Goal: Task Accomplishment & Management: Use online tool/utility

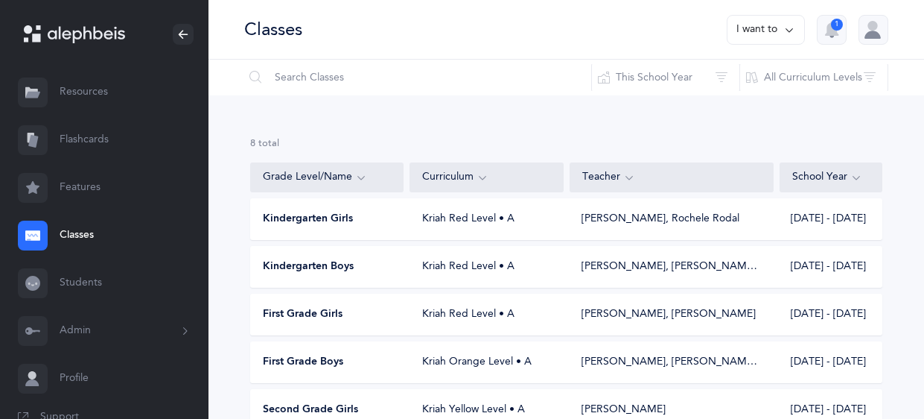
click at [909, 185] on div "8 results total Grade Level/Name Curriculum Teacher School Year Kindergarten Gi…" at bounding box center [567, 367] width 716 height 544
click at [89, 135] on link "Flashcards" at bounding box center [104, 140] width 209 height 48
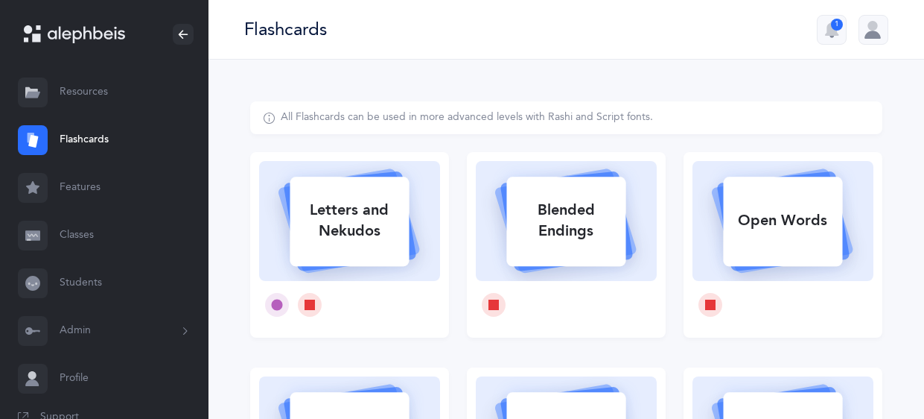
click at [359, 220] on div "Letters and Nekudos" at bounding box center [349, 221] width 119 height 60
select select
select select "single"
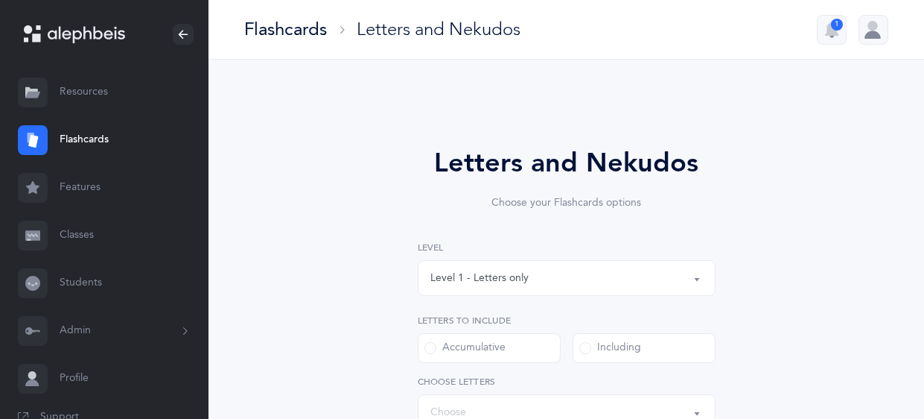
select select "27"
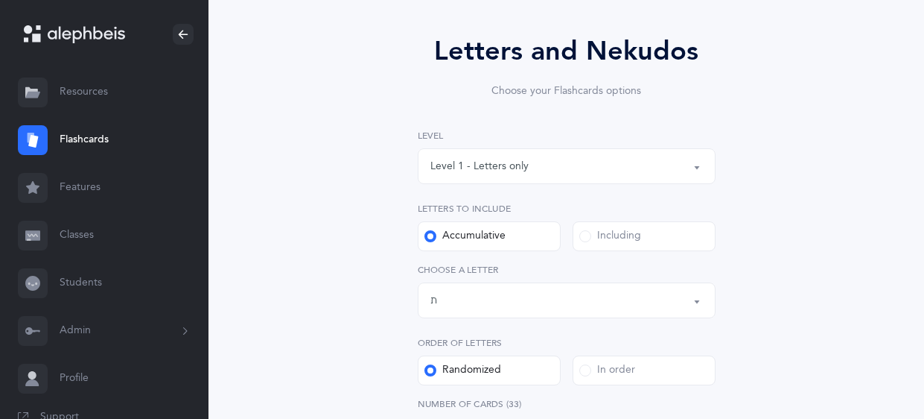
scroll to position [146, 0]
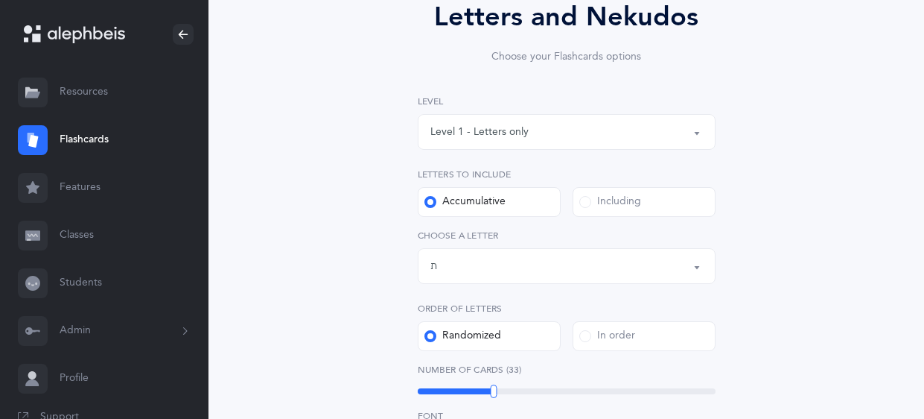
click at [607, 201] on div "Including" at bounding box center [610, 201] width 62 height 15
click at [0, 0] on input "Including" at bounding box center [0, 0] width 0 height 0
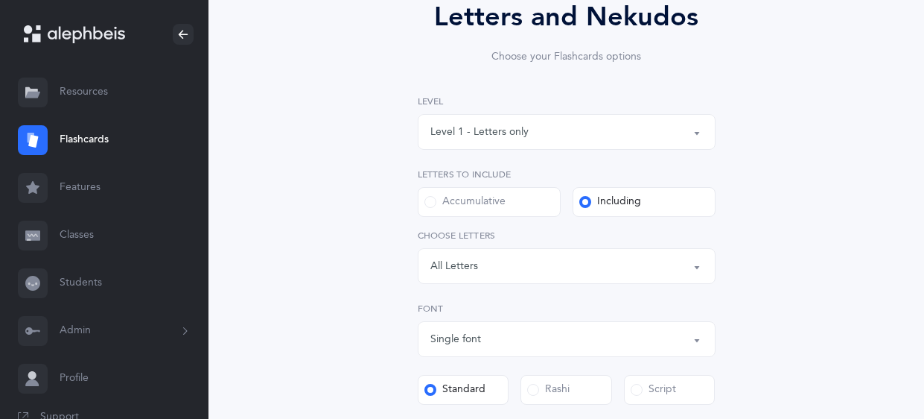
click at [657, 264] on div "Letters: All Letters" at bounding box center [566, 265] width 273 height 25
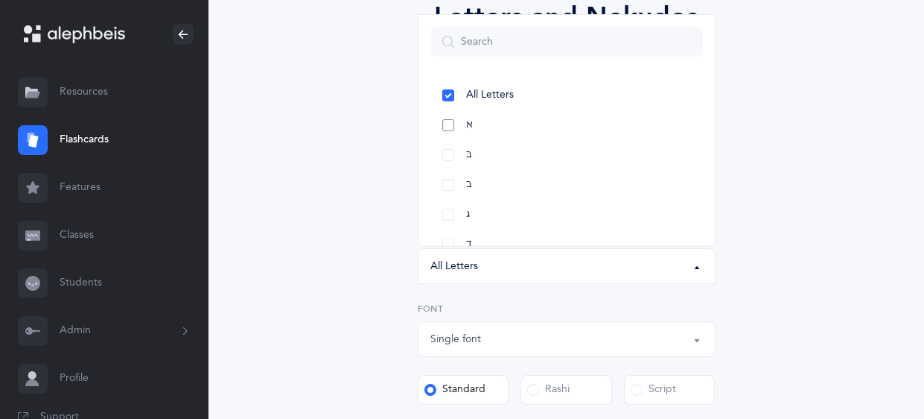
click at [451, 121] on link "א" at bounding box center [566, 125] width 273 height 30
select select "1"
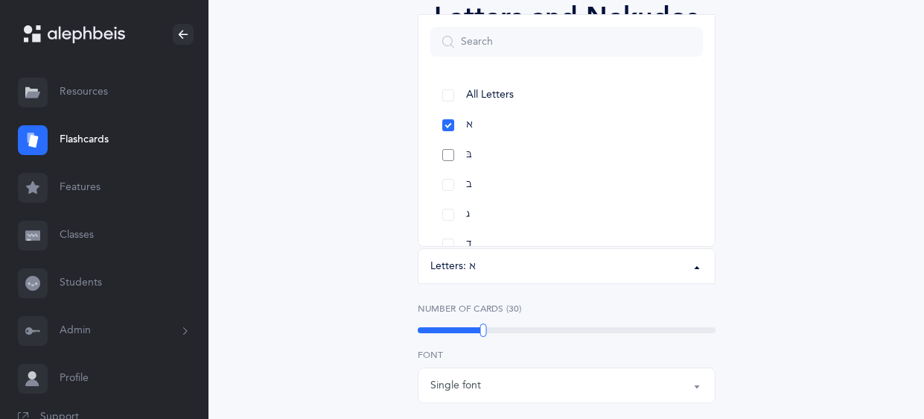
click at [453, 151] on link "בּ" at bounding box center [566, 155] width 273 height 30
click at [447, 182] on link "ב" at bounding box center [566, 185] width 273 height 30
click at [450, 209] on link "ג" at bounding box center [566, 215] width 273 height 30
click at [448, 147] on link "ד" at bounding box center [566, 150] width 273 height 30
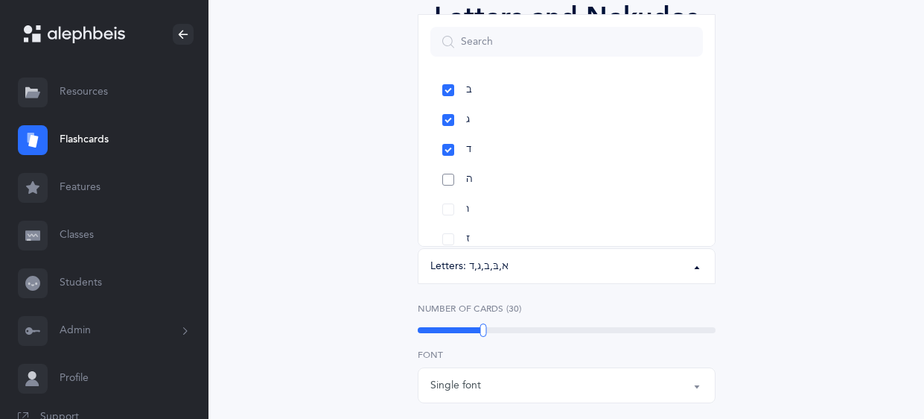
click at [445, 182] on link "ה" at bounding box center [566, 180] width 273 height 30
click at [446, 213] on link "ו" at bounding box center [566, 209] width 273 height 30
click at [451, 238] on link "ז" at bounding box center [566, 239] width 273 height 30
click at [775, 188] on div "Letters and Nekudos Choose your Flashcards options Level 1 - Letters only Level…" at bounding box center [566, 368] width 632 height 827
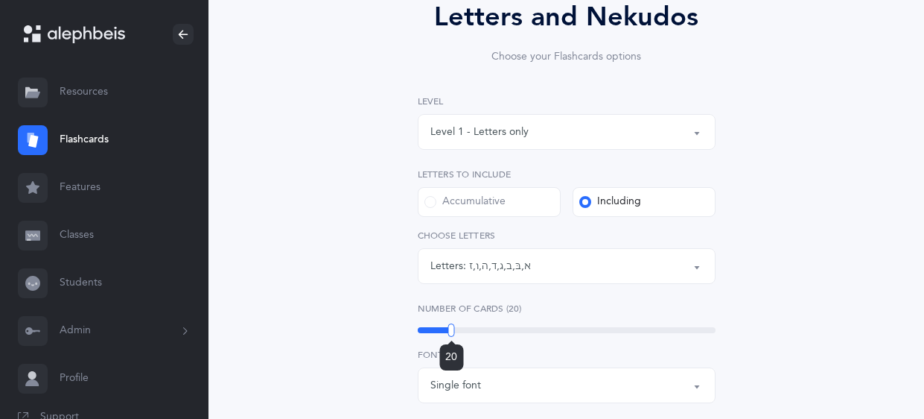
drag, startPoint x: 483, startPoint y: 325, endPoint x: 451, endPoint y: 327, distance: 31.3
click at [451, 327] on div at bounding box center [451, 329] width 7 height 13
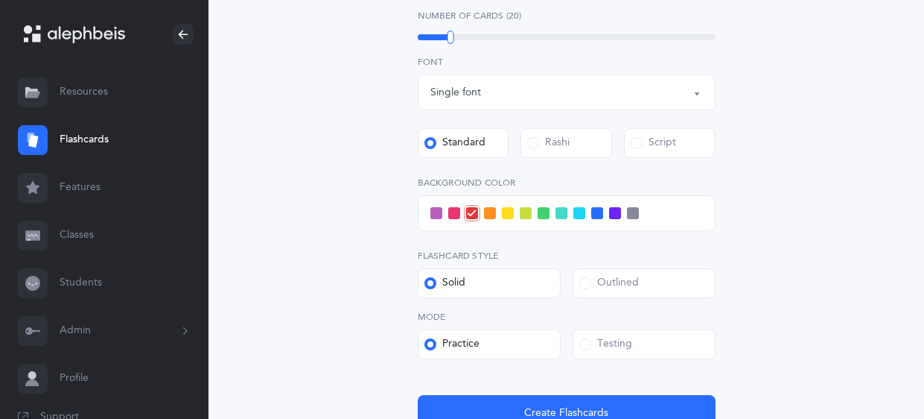
scroll to position [442, 0]
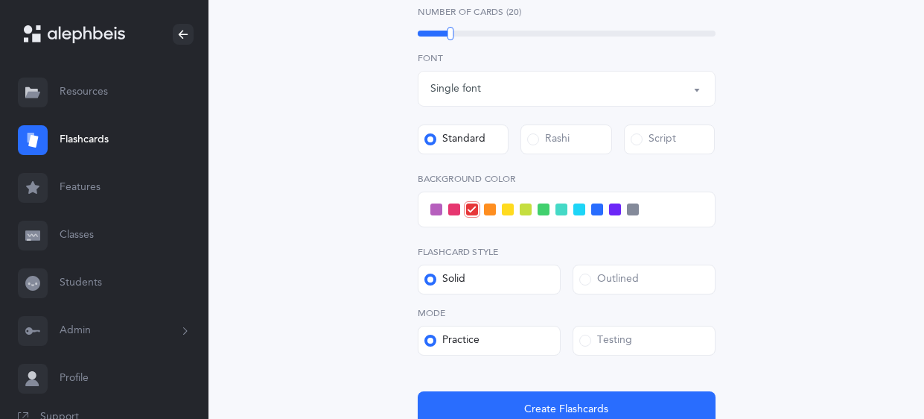
click at [597, 342] on div "Testing" at bounding box center [605, 340] width 53 height 15
click at [0, 0] on input "Testing" at bounding box center [0, 0] width 0 height 0
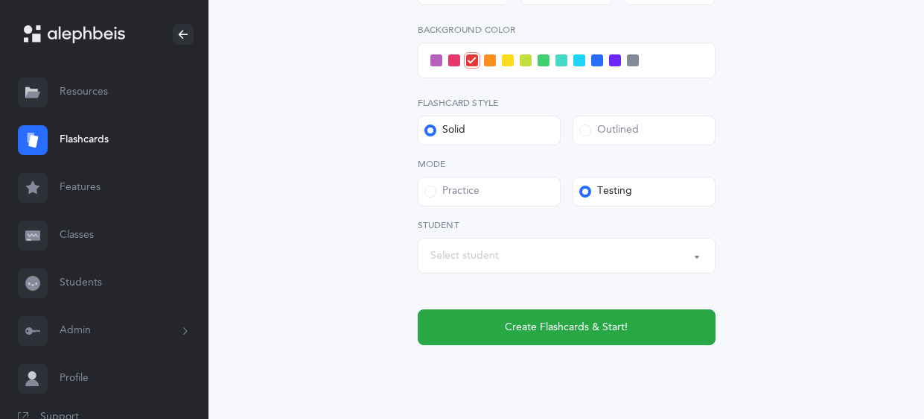
scroll to position [602, 0]
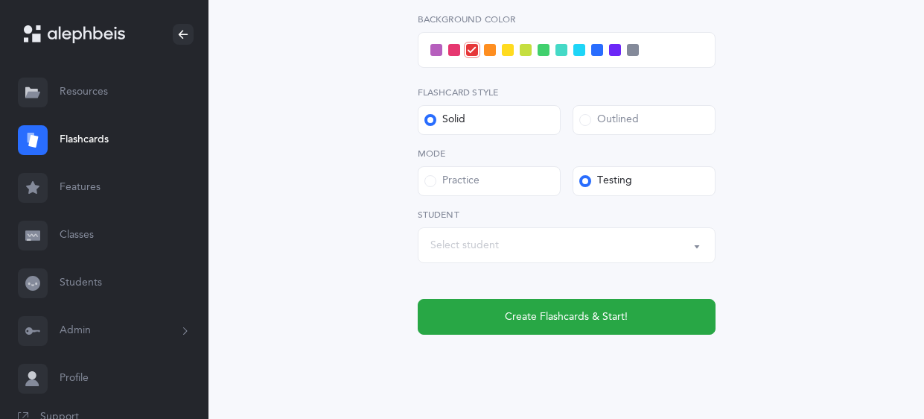
click at [595, 240] on div "Select student" at bounding box center [566, 244] width 273 height 25
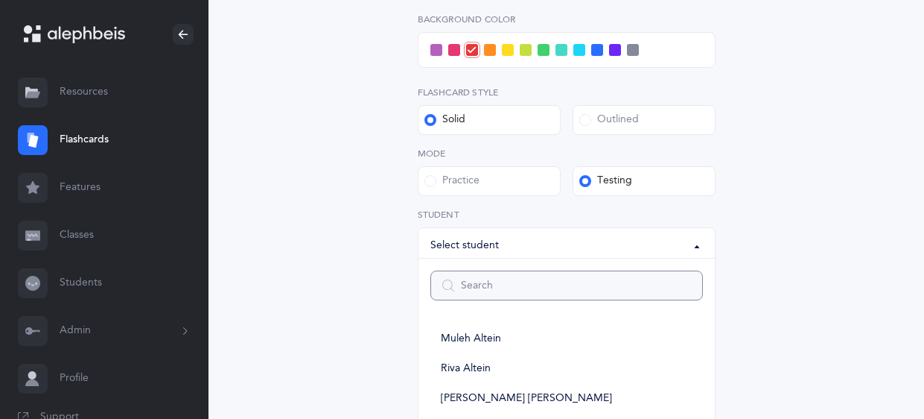
type input "z"
select select
type input "zalmy"
select select
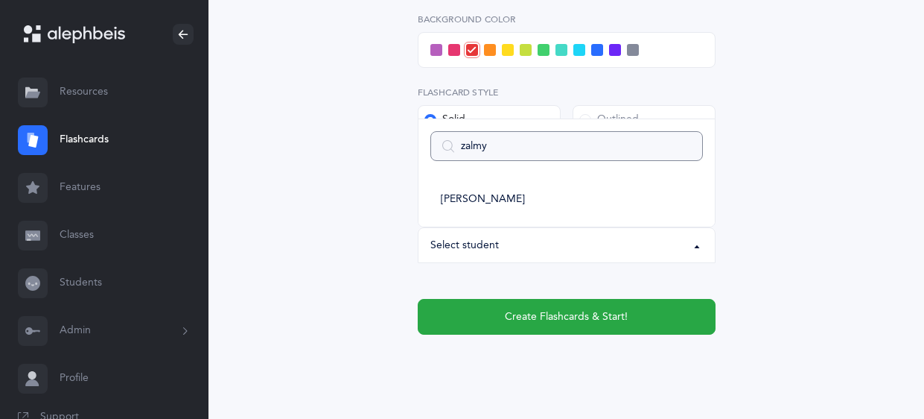
type input "zalm"
select select
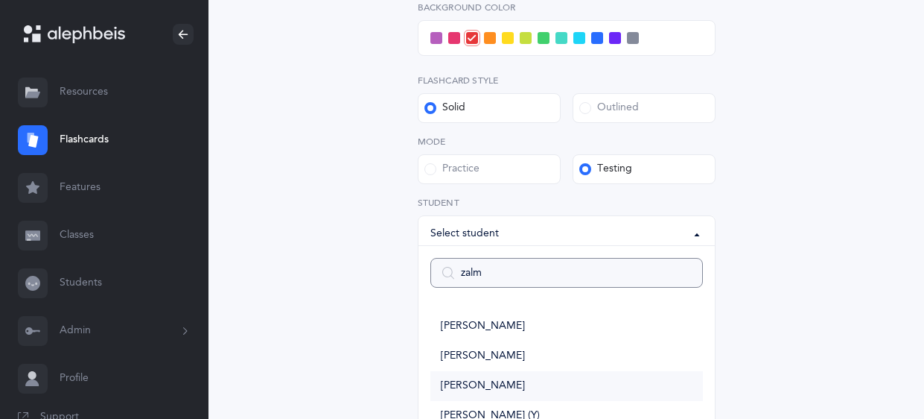
scroll to position [667, 0]
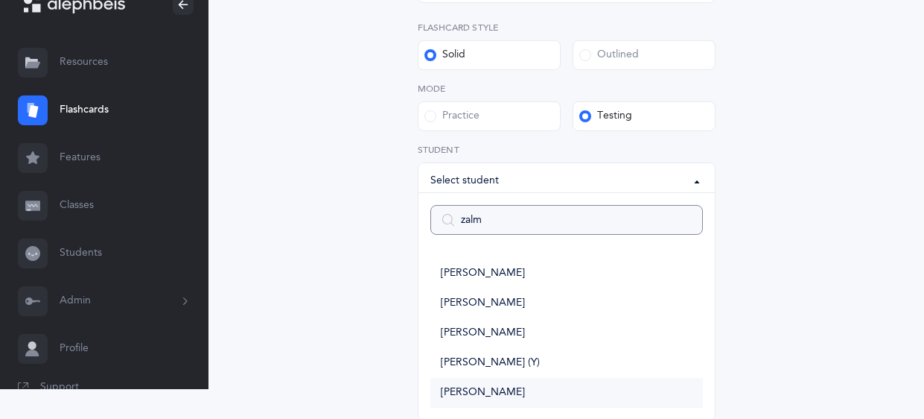
type input "zalm"
click at [460, 388] on span "[PERSON_NAME]" at bounding box center [483, 392] width 84 height 13
select select "14337"
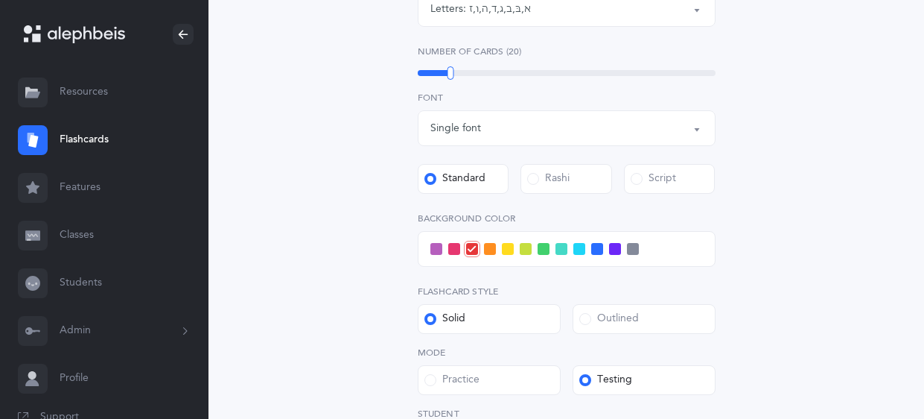
scroll to position [635, 0]
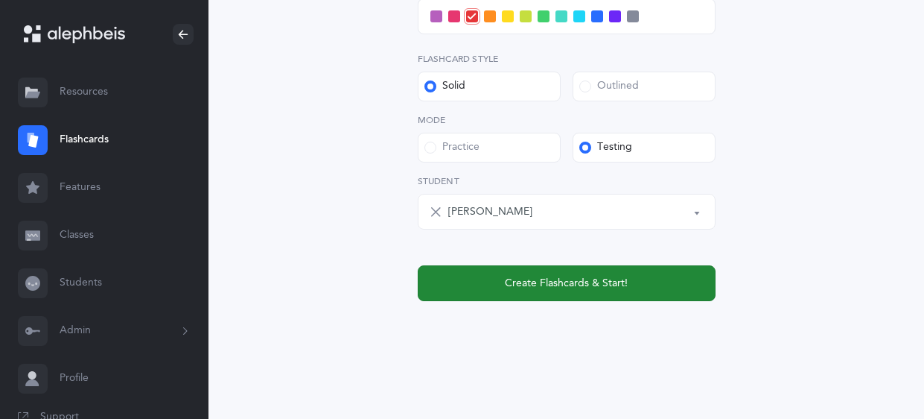
click at [515, 272] on button "Create Flashcards & Start!" at bounding box center [567, 283] width 298 height 36
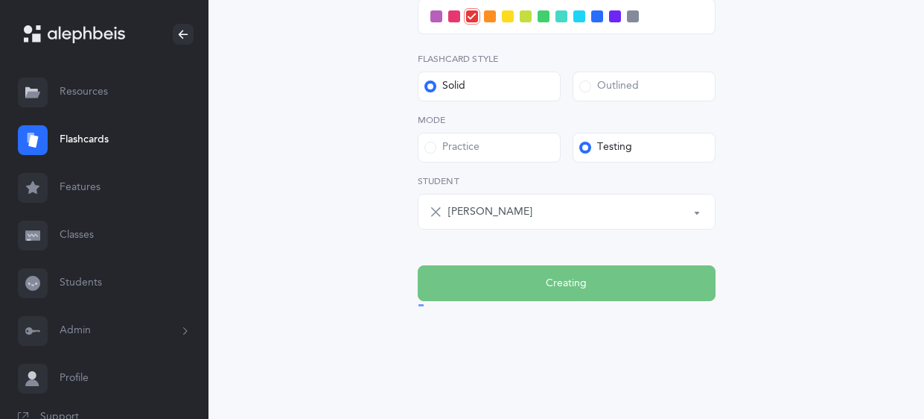
scroll to position [0, 0]
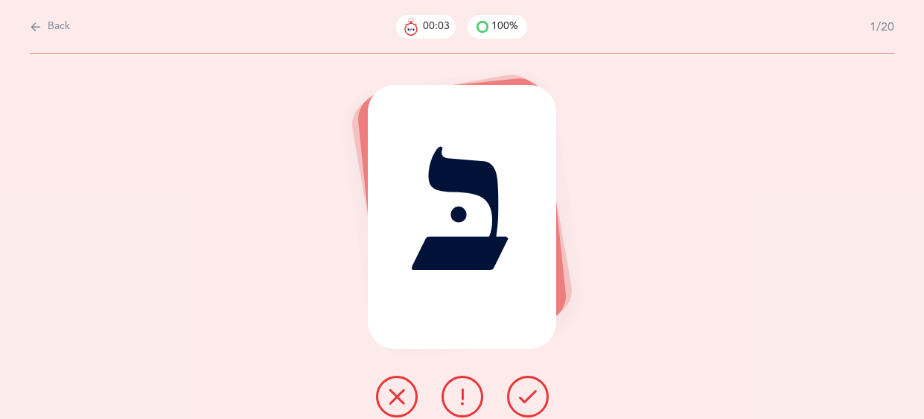
click at [31, 22] on icon at bounding box center [36, 27] width 12 height 16
select select "1"
select select "single"
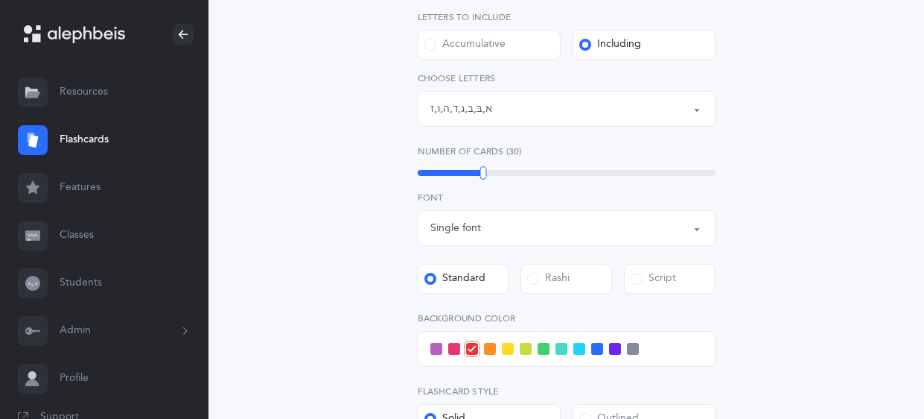
scroll to position [304, 0]
drag, startPoint x: 483, startPoint y: 177, endPoint x: 458, endPoint y: 175, distance: 24.7
click at [458, 175] on div "Level 1 - Letters only Level 2 - Nekudos only Level 3 - Letters and Nekudos Lev…" at bounding box center [567, 285] width 298 height 696
click at [458, 175] on div "30" at bounding box center [567, 172] width 298 height 12
click at [452, 173] on div at bounding box center [452, 171] width 7 height 13
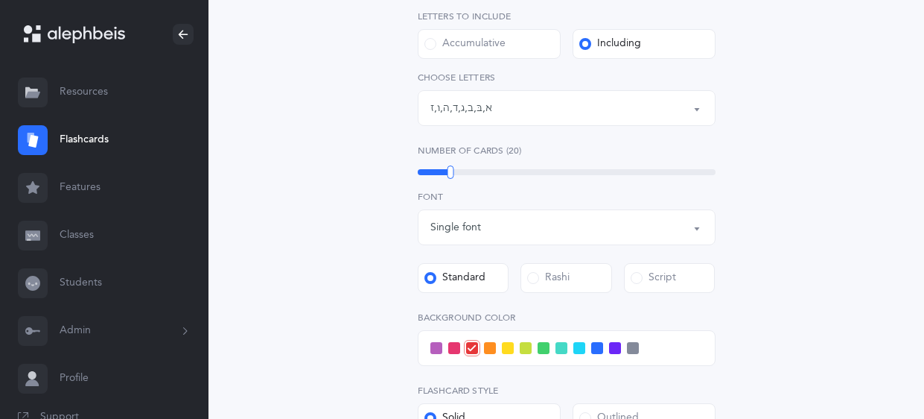
click at [434, 349] on span at bounding box center [436, 348] width 12 height 12
click at [0, 0] on input "checkbox" at bounding box center [0, 0] width 0 height 0
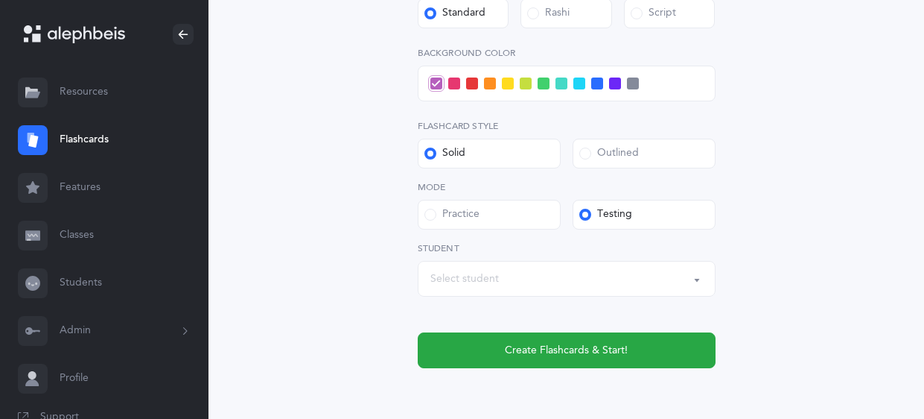
scroll to position [617, 0]
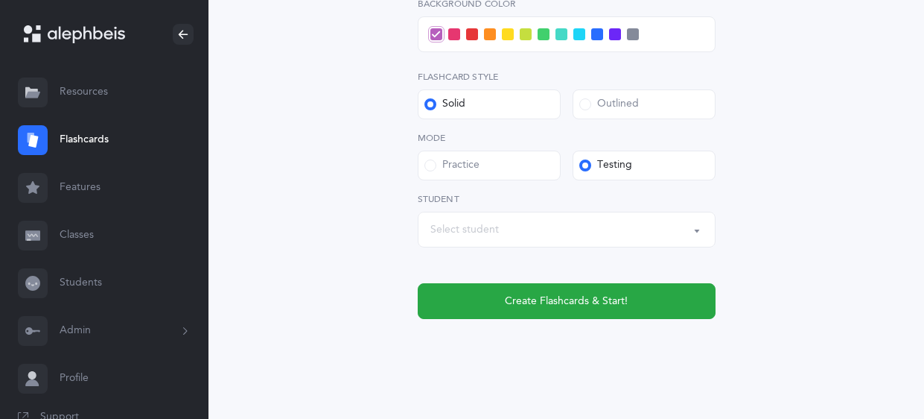
click at [672, 226] on div "Select student" at bounding box center [566, 229] width 273 height 25
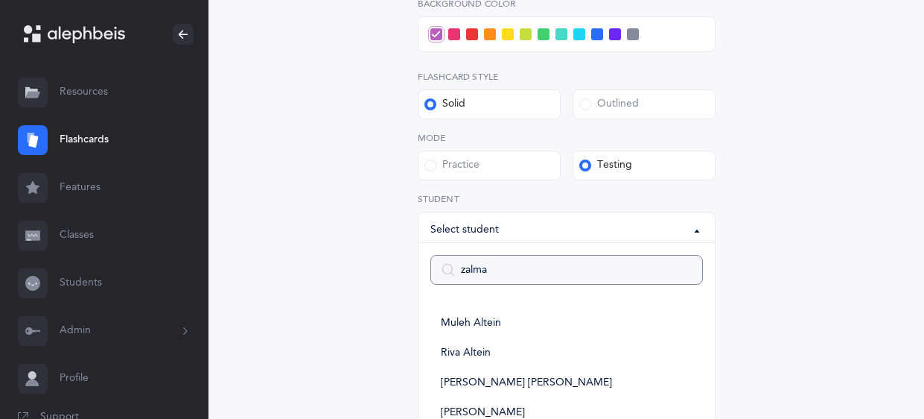
type input "zalman"
select select
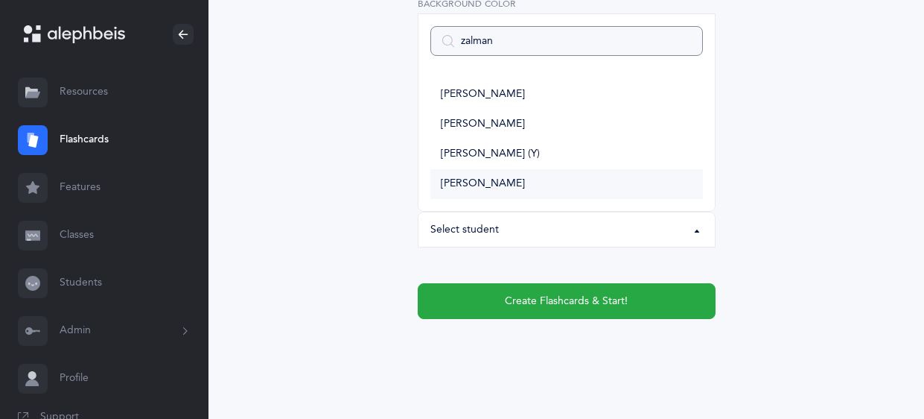
type input "zalman"
click at [517, 189] on link "[PERSON_NAME]" at bounding box center [566, 184] width 273 height 30
select select "14337"
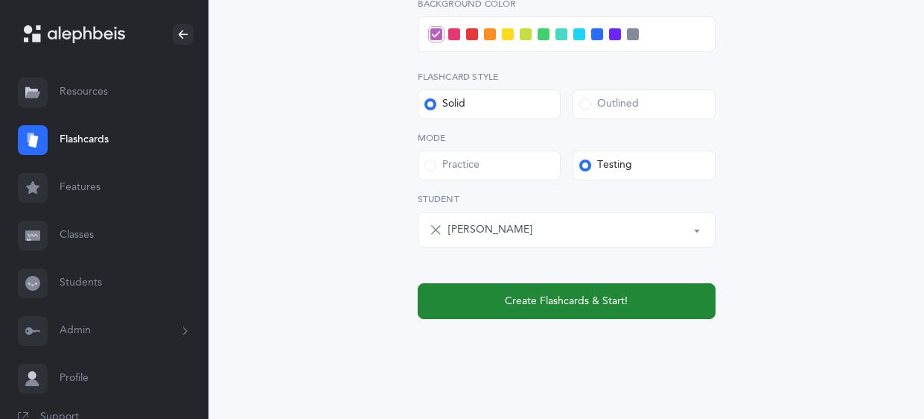
click at [572, 298] on span "Create Flashcards & Start!" at bounding box center [566, 301] width 123 height 16
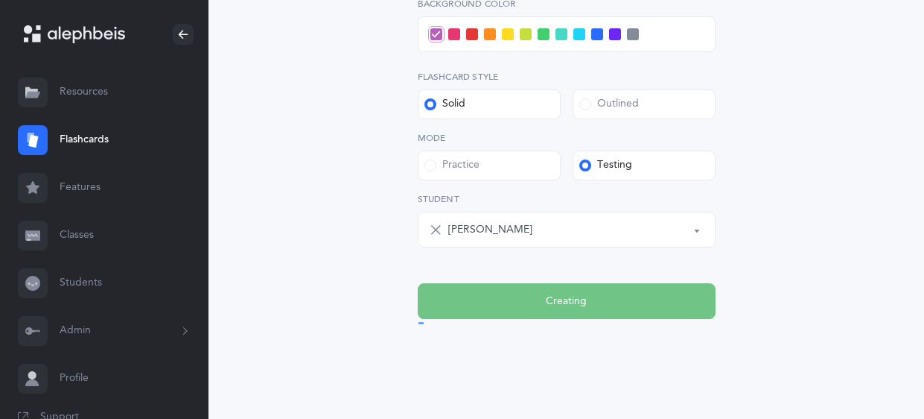
scroll to position [0, 0]
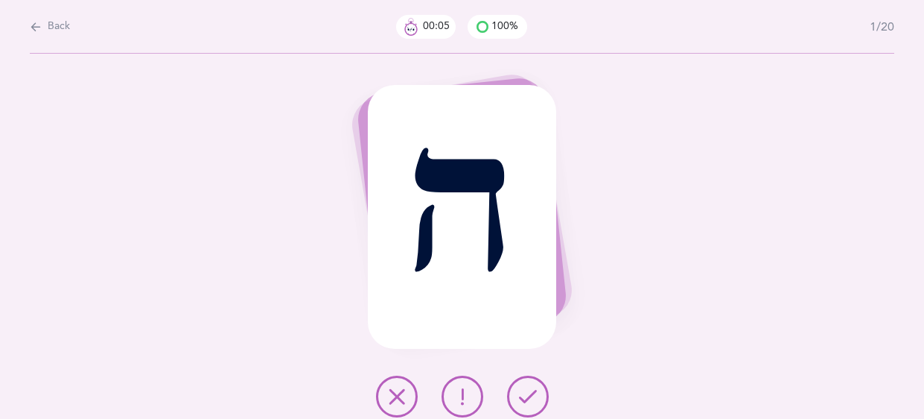
click at [528, 395] on icon at bounding box center [528, 396] width 18 height 18
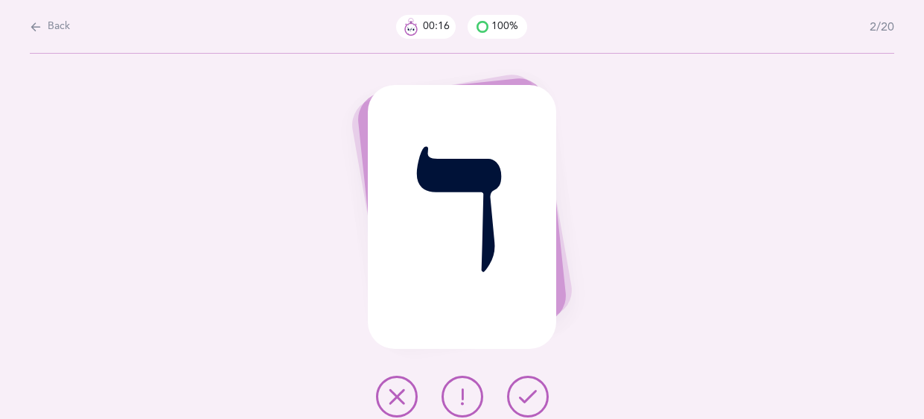
click at [397, 391] on icon at bounding box center [397, 396] width 18 height 18
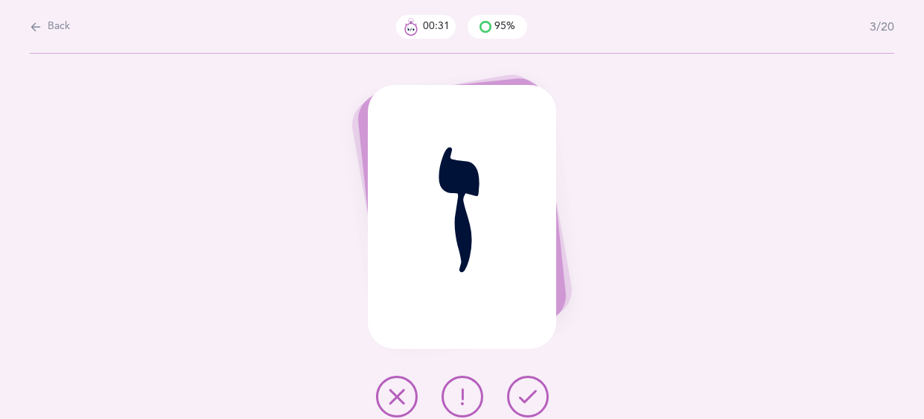
click at [403, 408] on button at bounding box center [397, 396] width 42 height 42
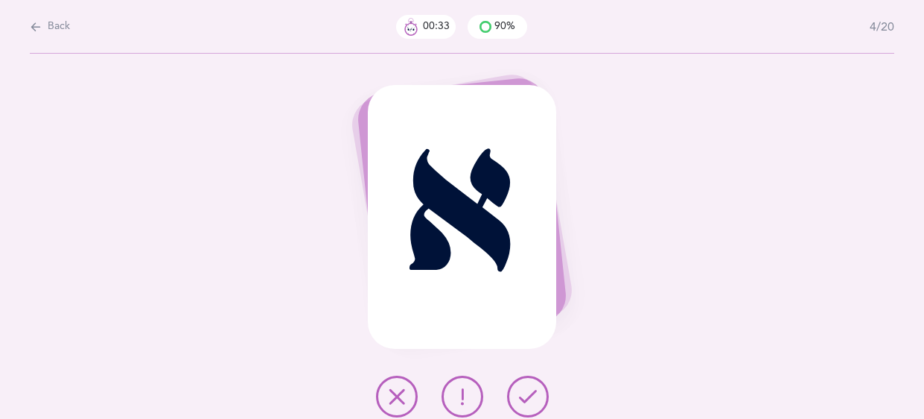
click at [536, 401] on button at bounding box center [528, 396] width 42 height 42
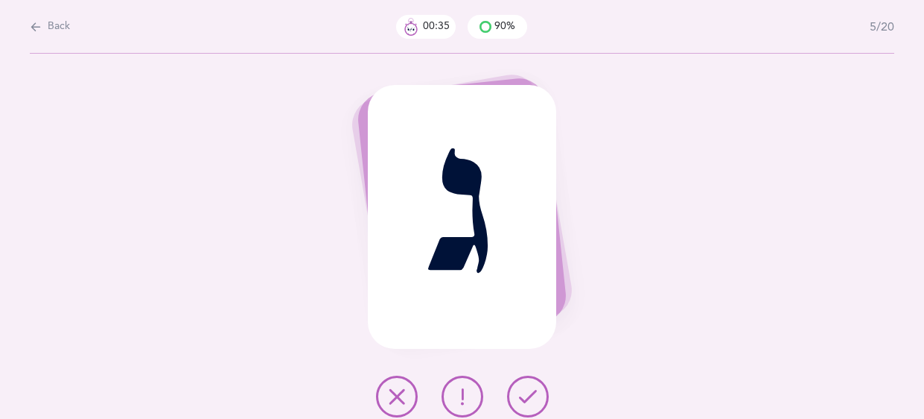
click at [536, 401] on button at bounding box center [528, 396] width 42 height 42
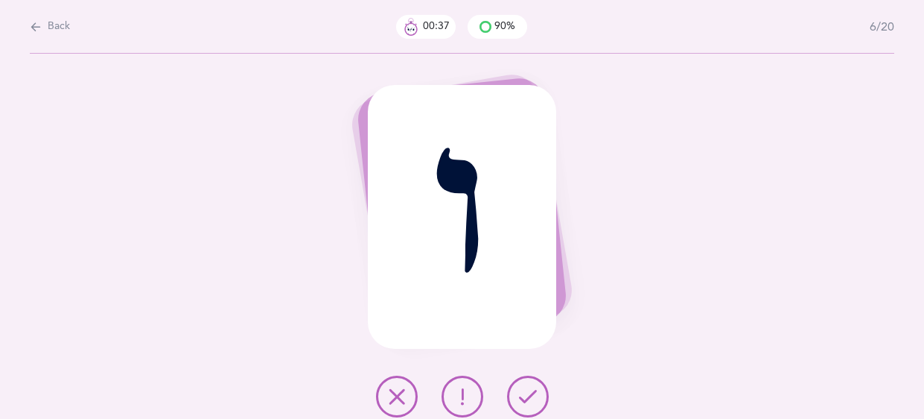
click at [536, 401] on button at bounding box center [528, 396] width 42 height 42
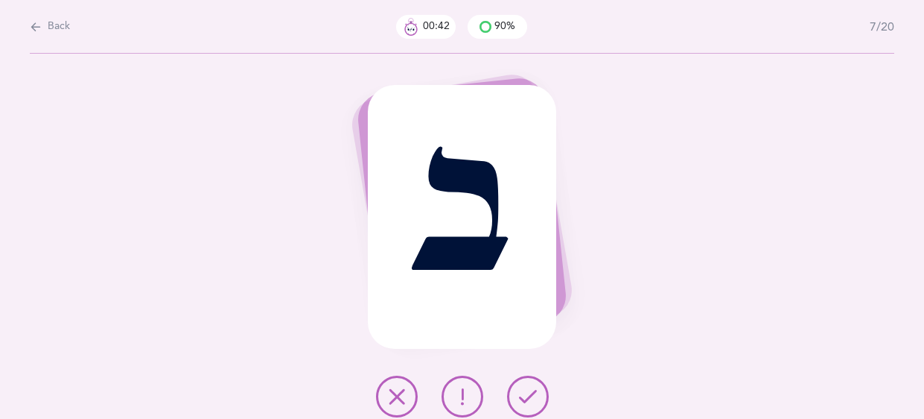
click at [536, 401] on button at bounding box center [528, 396] width 42 height 42
click at [519, 400] on icon at bounding box center [528, 396] width 18 height 18
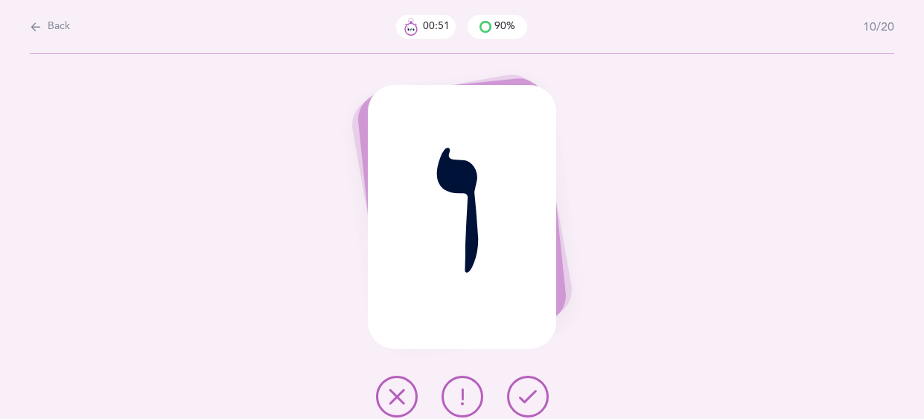
click at [519, 400] on icon at bounding box center [528, 396] width 18 height 18
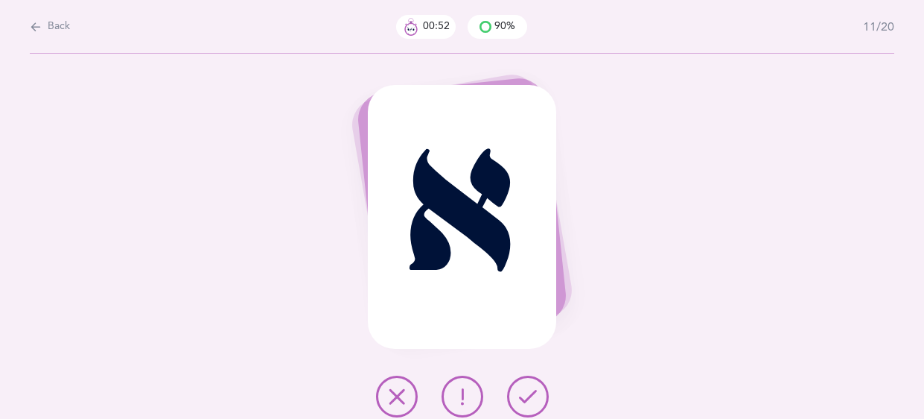
click at [519, 400] on icon at bounding box center [528, 396] width 18 height 18
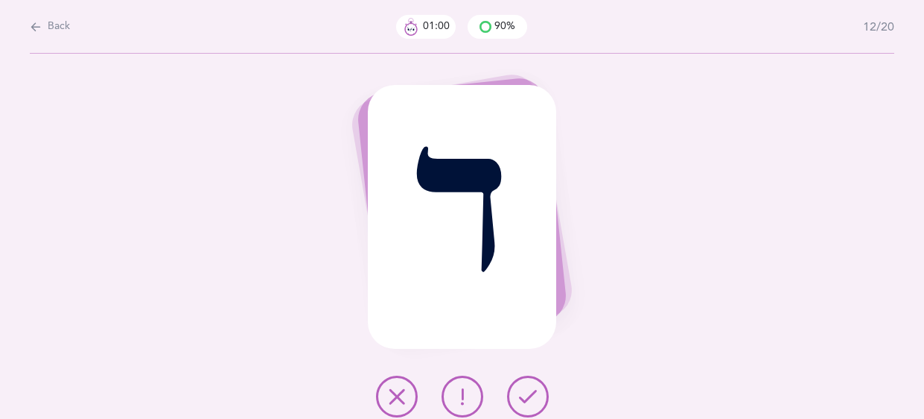
click at [519, 400] on icon at bounding box center [528, 396] width 18 height 18
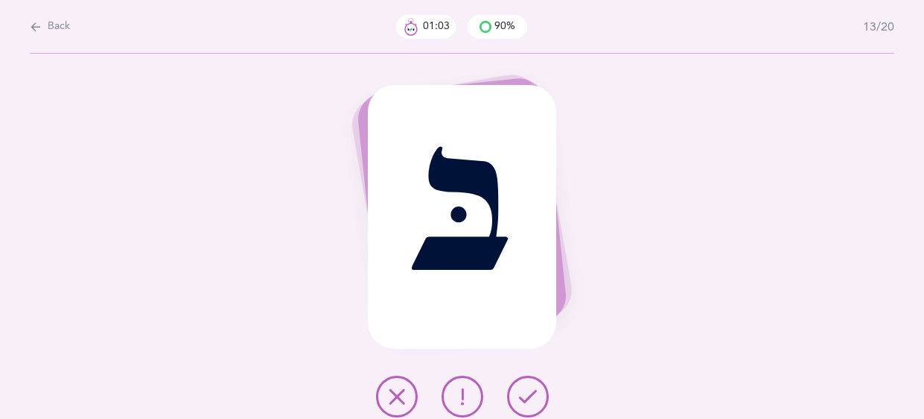
click at [519, 400] on icon at bounding box center [528, 396] width 18 height 18
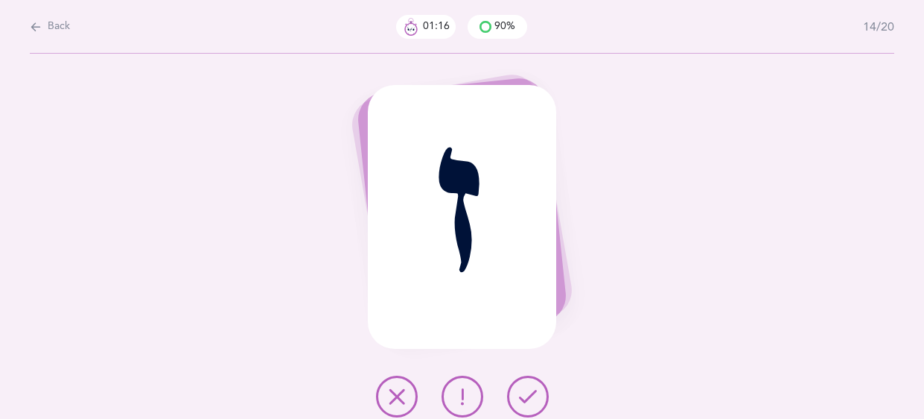
click at [474, 403] on button at bounding box center [463, 396] width 42 height 42
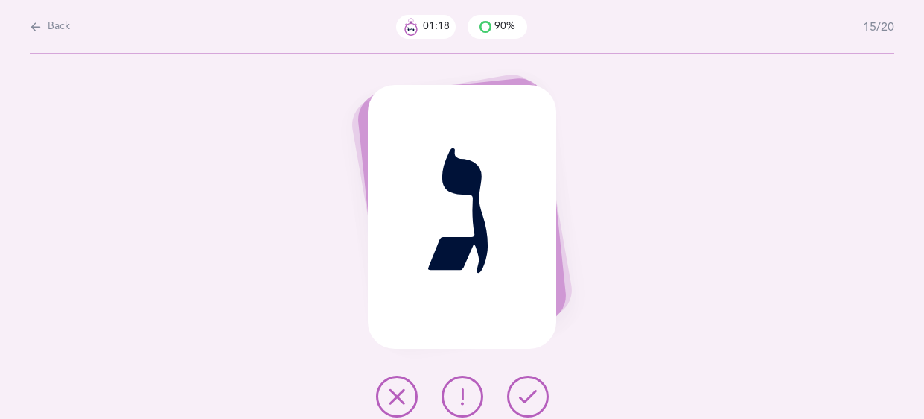
click at [520, 405] on icon at bounding box center [528, 396] width 18 height 18
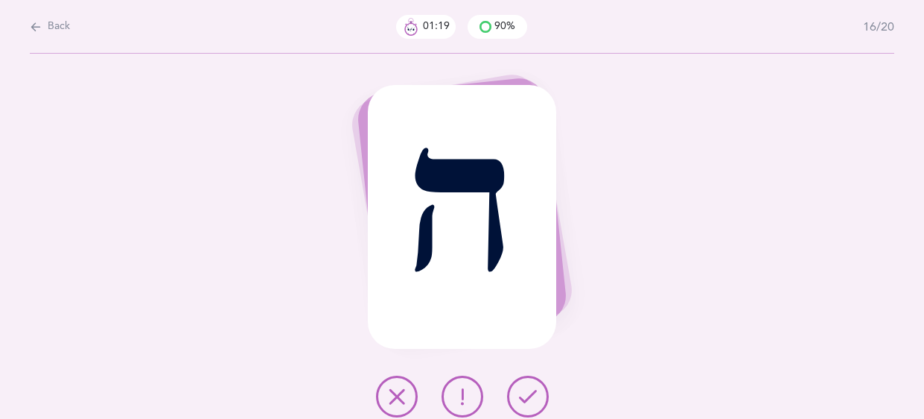
click at [520, 405] on icon at bounding box center [528, 396] width 18 height 18
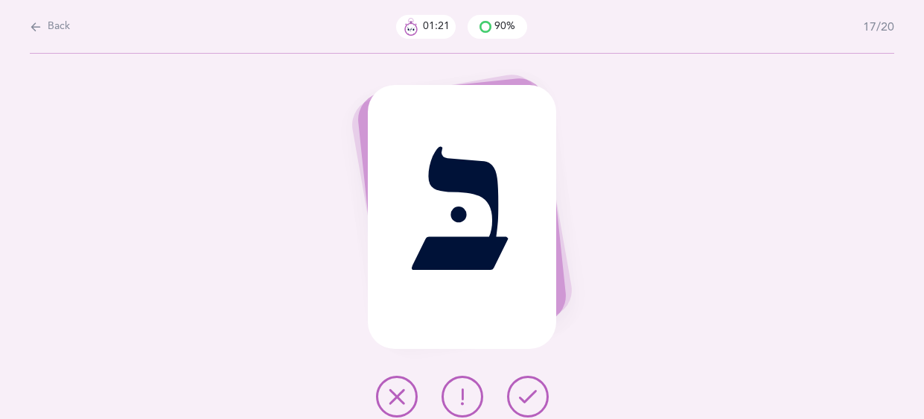
click at [520, 405] on icon at bounding box center [528, 396] width 18 height 18
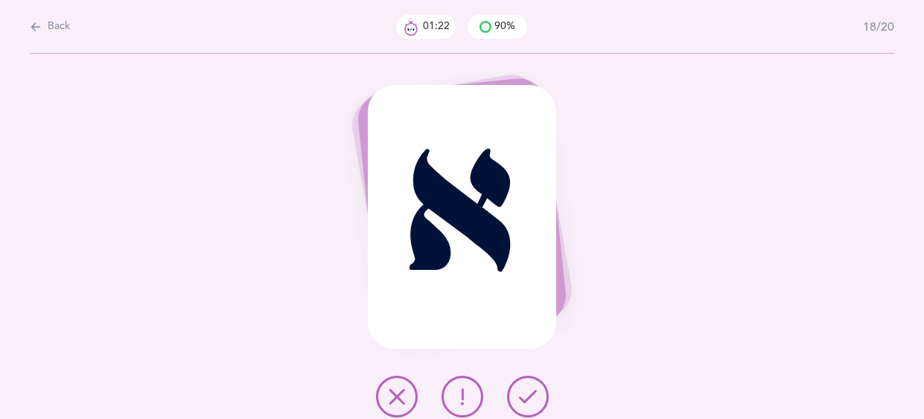
click at [520, 405] on icon at bounding box center [528, 396] width 18 height 18
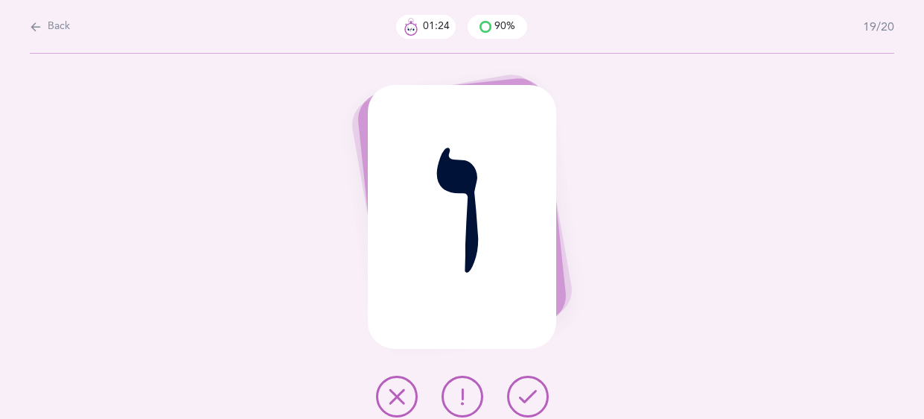
click at [520, 405] on icon at bounding box center [528, 396] width 18 height 18
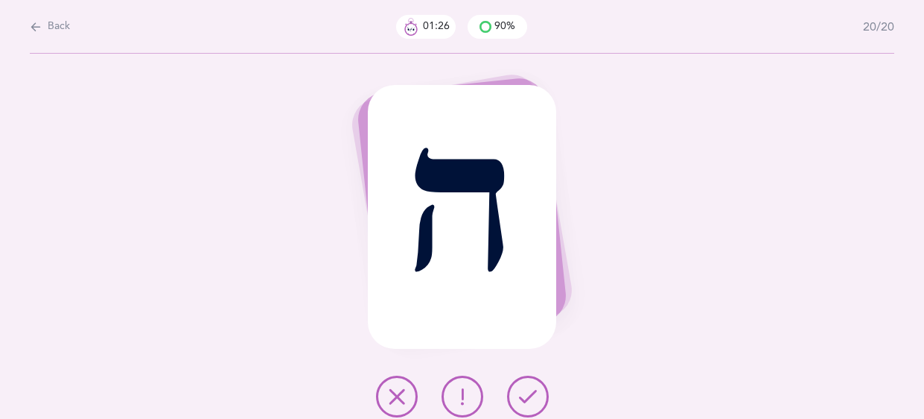
click at [520, 405] on icon at bounding box center [528, 396] width 18 height 18
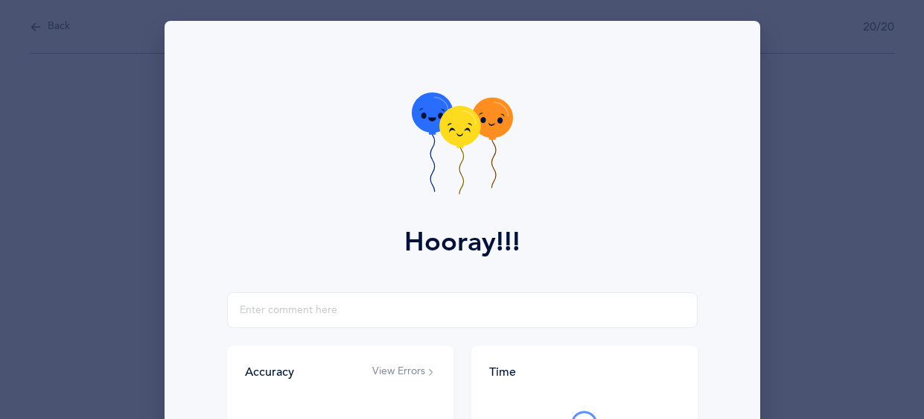
click at [472, 141] on icon at bounding box center [459, 126] width 41 height 40
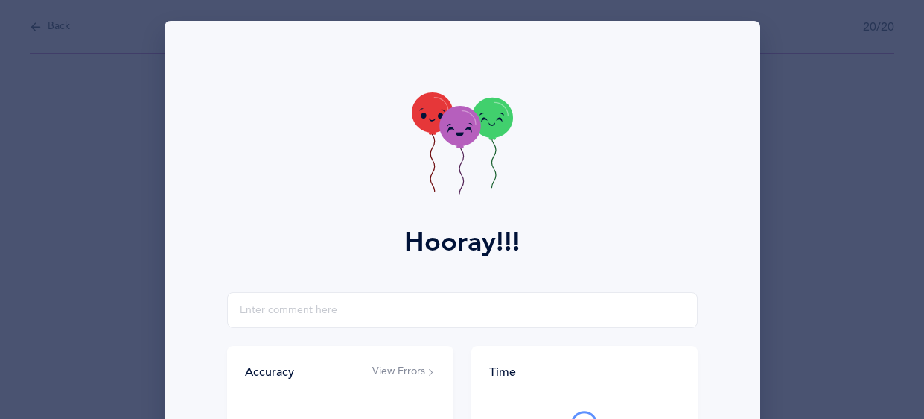
click at [473, 141] on icon at bounding box center [459, 126] width 41 height 40
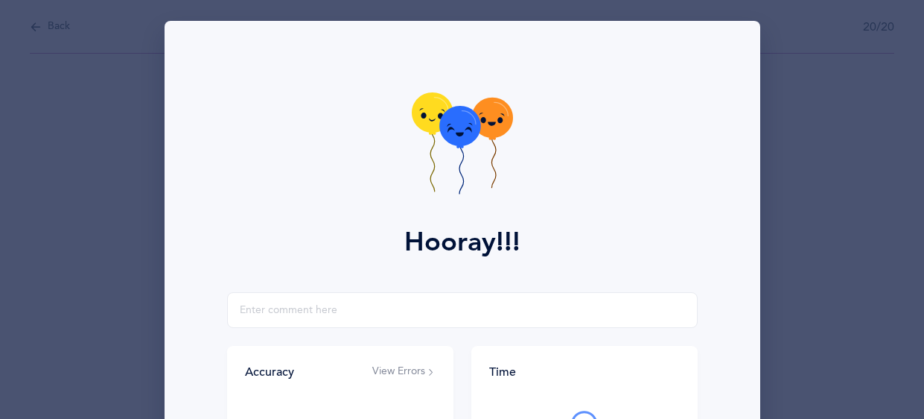
click at [479, 146] on icon at bounding box center [462, 145] width 101 height 106
click at [474, 143] on icon at bounding box center [462, 145] width 101 height 106
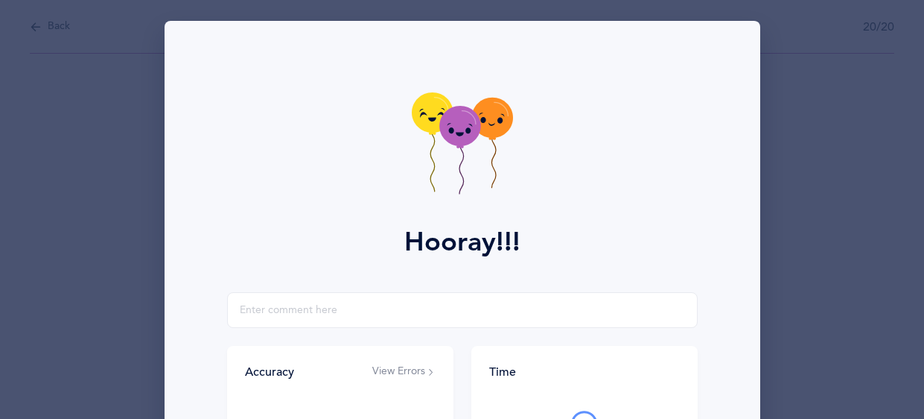
click at [474, 143] on icon at bounding box center [462, 145] width 101 height 106
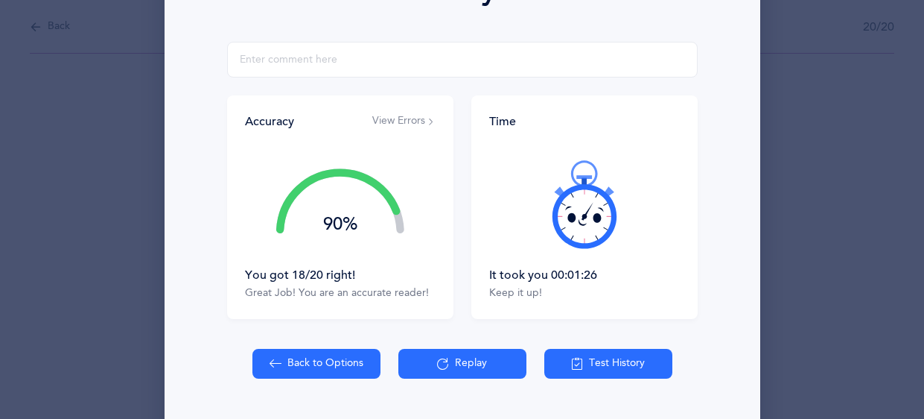
scroll to position [290, 0]
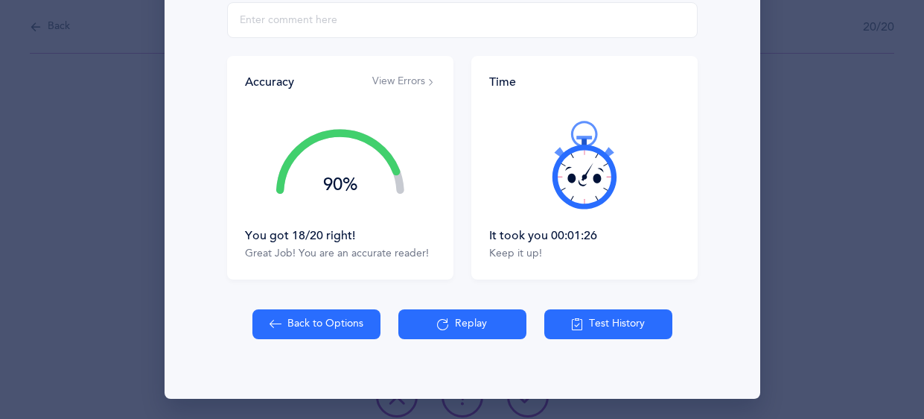
click at [309, 322] on button "Back to Options" at bounding box center [316, 324] width 128 height 30
select select "1"
select select "single"
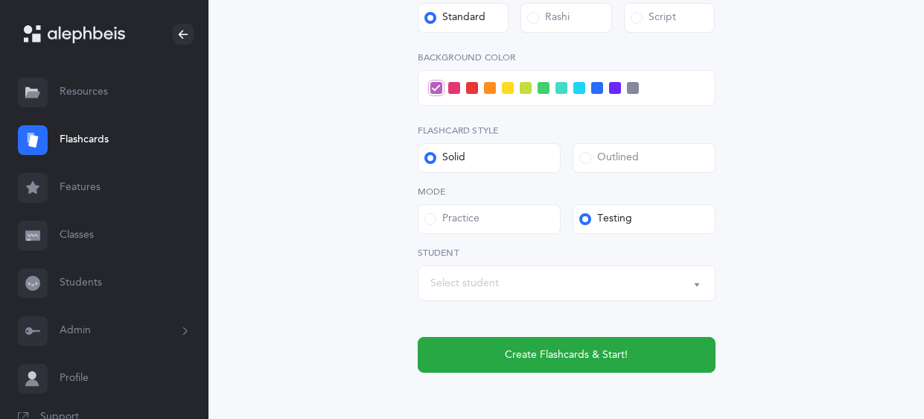
scroll to position [573, 0]
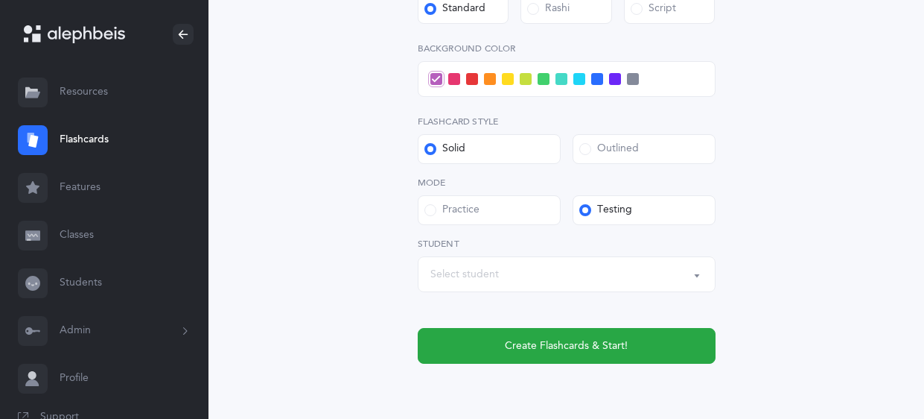
click at [696, 276] on button "Select student" at bounding box center [567, 274] width 298 height 36
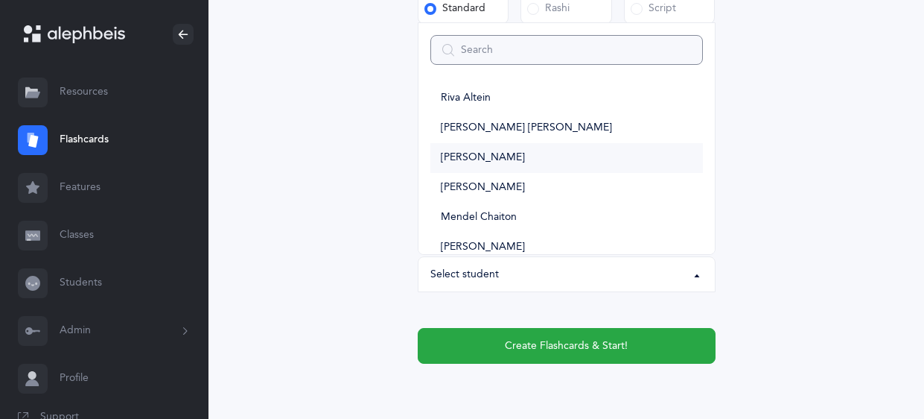
scroll to position [0, 0]
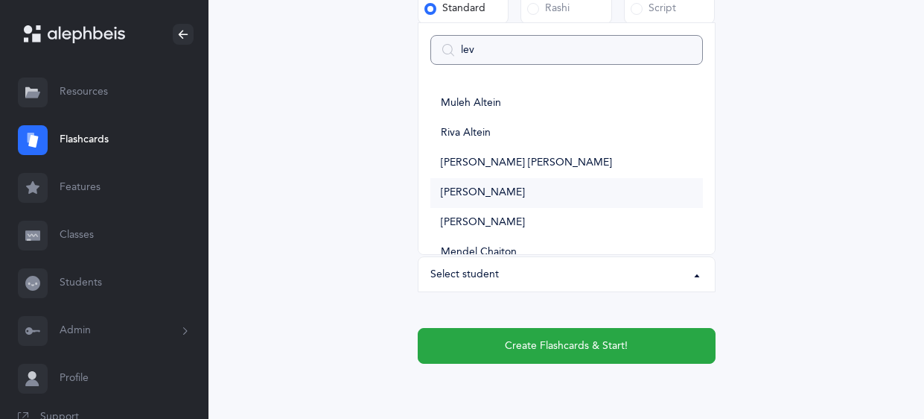
type input "levi"
select select
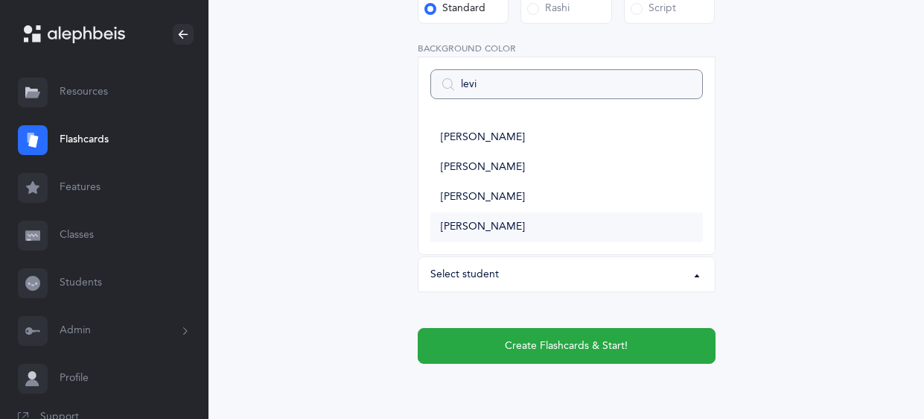
type input "levi"
click at [473, 234] on link "[PERSON_NAME]" at bounding box center [566, 227] width 273 height 30
select select "14336"
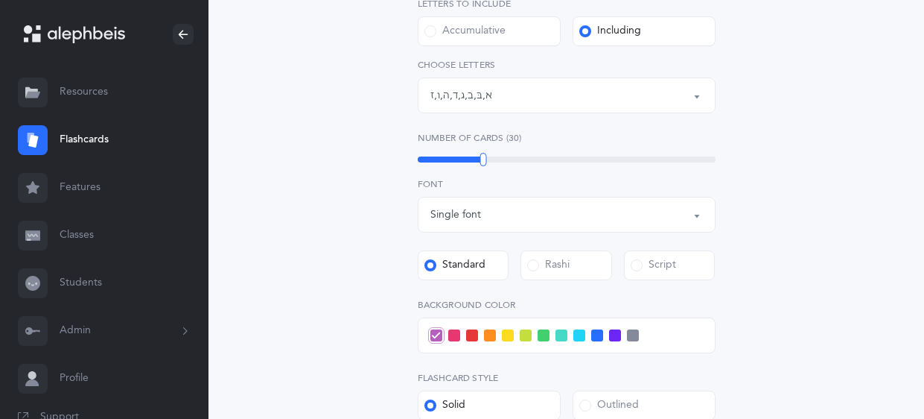
scroll to position [313, 0]
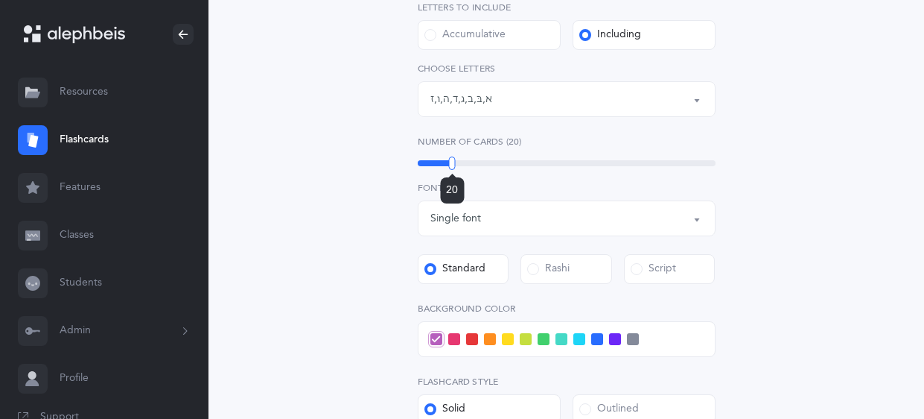
drag, startPoint x: 483, startPoint y: 165, endPoint x: 452, endPoint y: 161, distance: 31.5
click at [452, 161] on div at bounding box center [452, 162] width 7 height 13
click at [503, 337] on span at bounding box center [508, 339] width 12 height 12
click at [0, 0] on input "checkbox" at bounding box center [0, 0] width 0 height 0
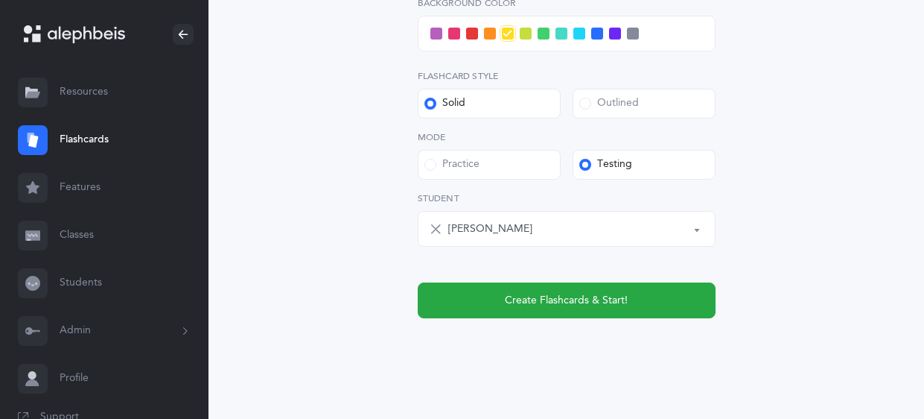
scroll to position [635, 0]
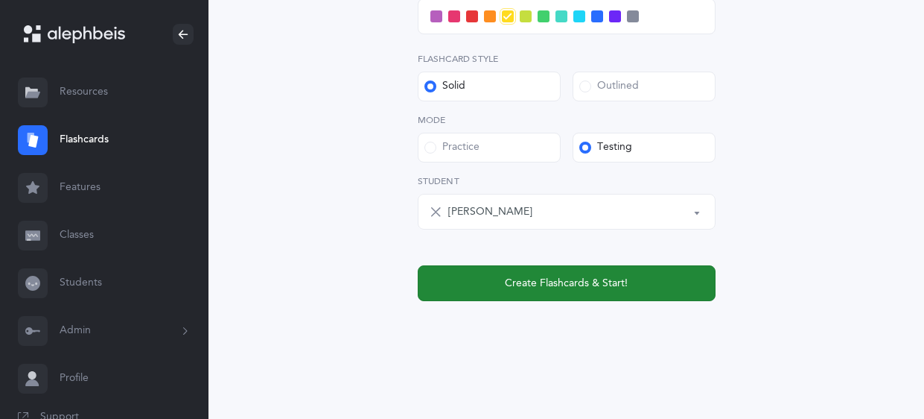
click at [644, 287] on button "Create Flashcards & Start!" at bounding box center [567, 283] width 298 height 36
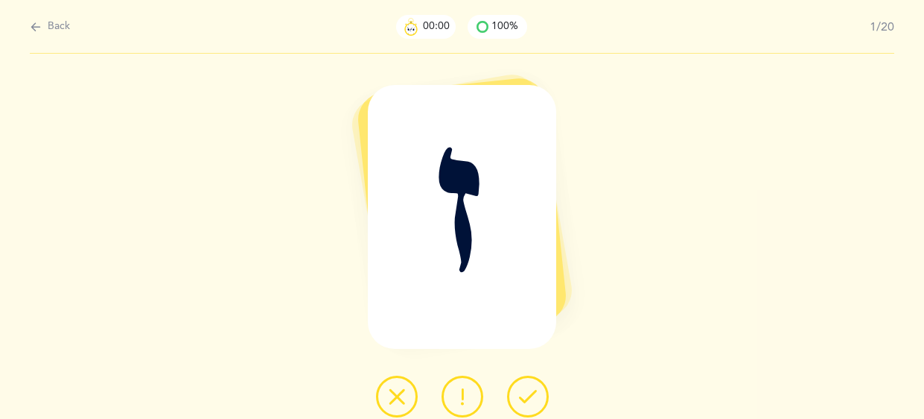
scroll to position [0, 0]
click at [529, 404] on icon at bounding box center [528, 396] width 18 height 18
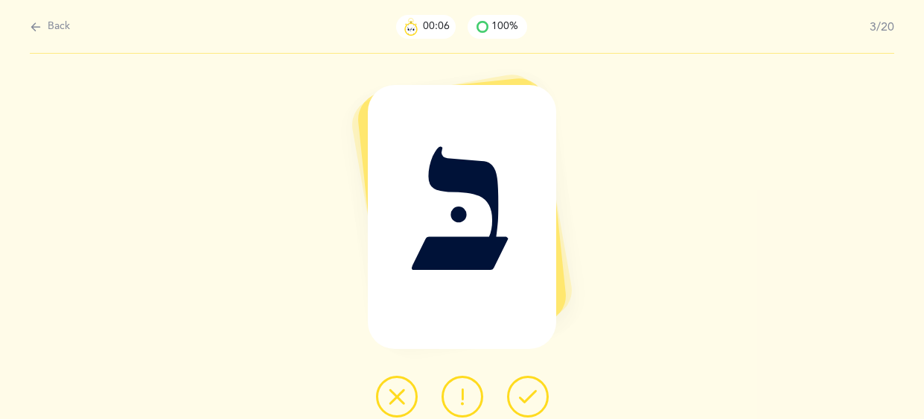
click at [529, 404] on icon at bounding box center [528, 396] width 18 height 18
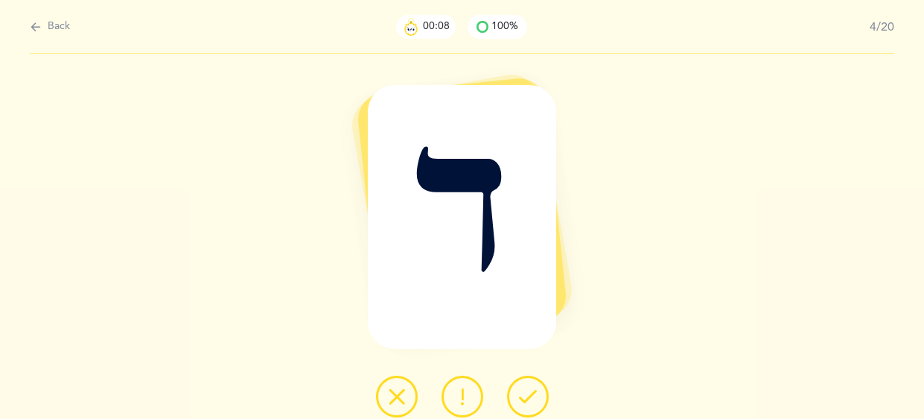
click at [529, 404] on icon at bounding box center [528, 396] width 18 height 18
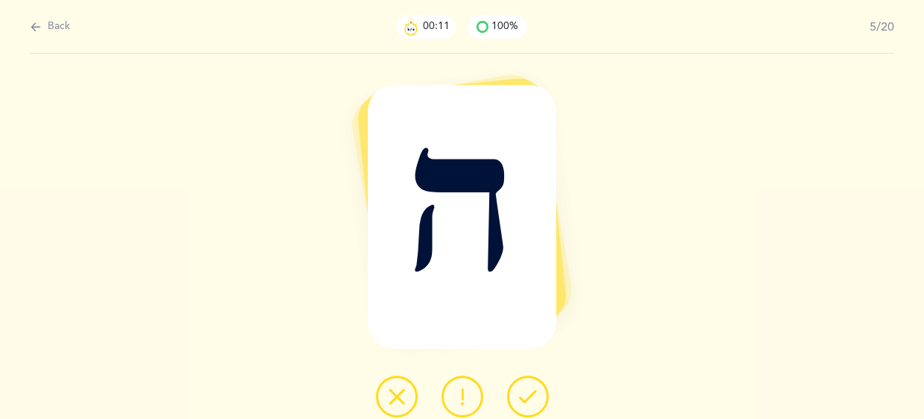
click at [529, 404] on icon at bounding box center [528, 396] width 18 height 18
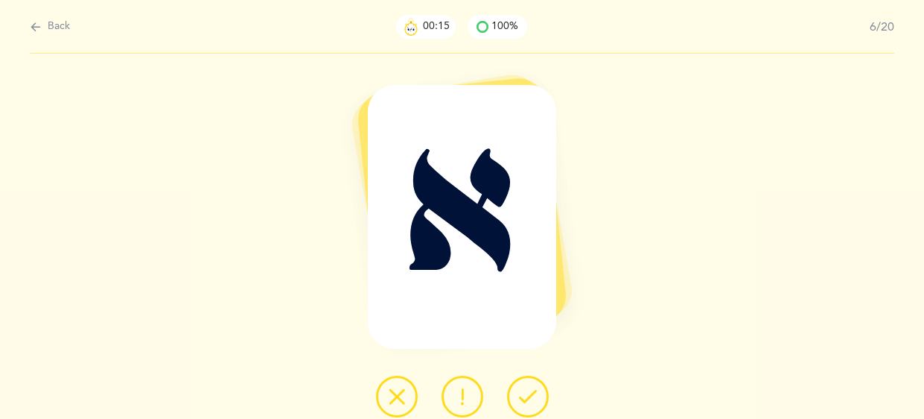
click at [529, 404] on icon at bounding box center [528, 396] width 18 height 18
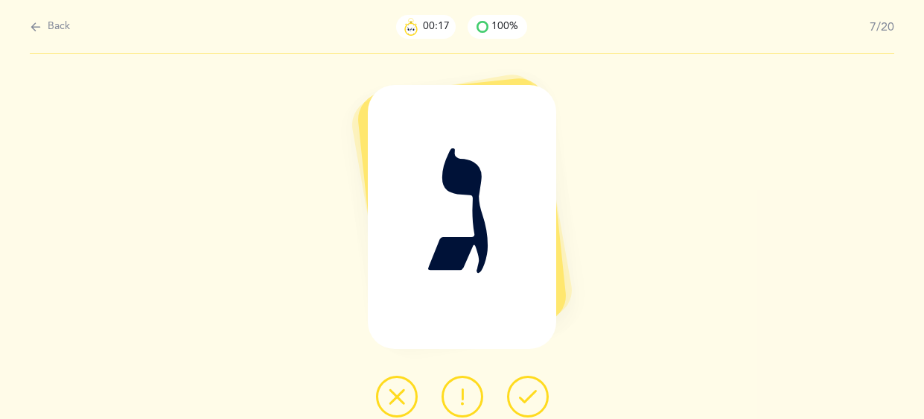
click at [529, 404] on icon at bounding box center [528, 396] width 18 height 18
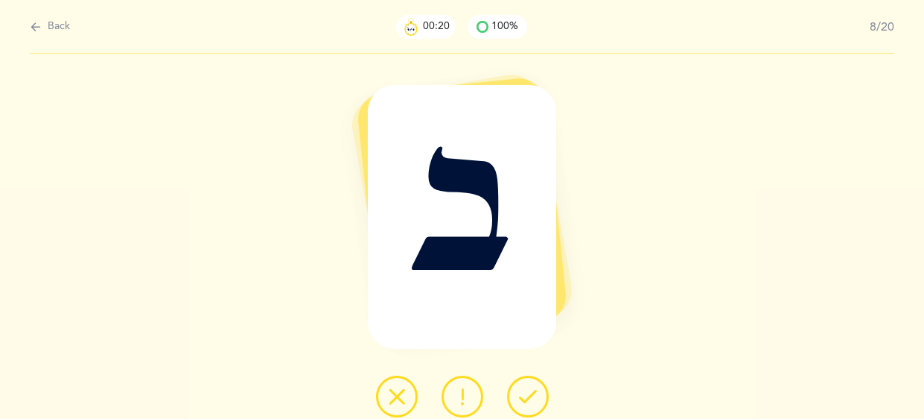
click at [529, 404] on icon at bounding box center [528, 396] width 18 height 18
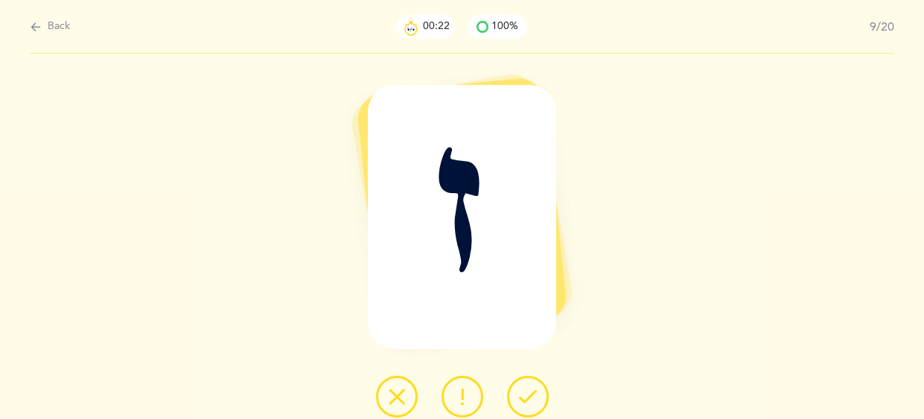
click at [529, 404] on icon at bounding box center [528, 396] width 18 height 18
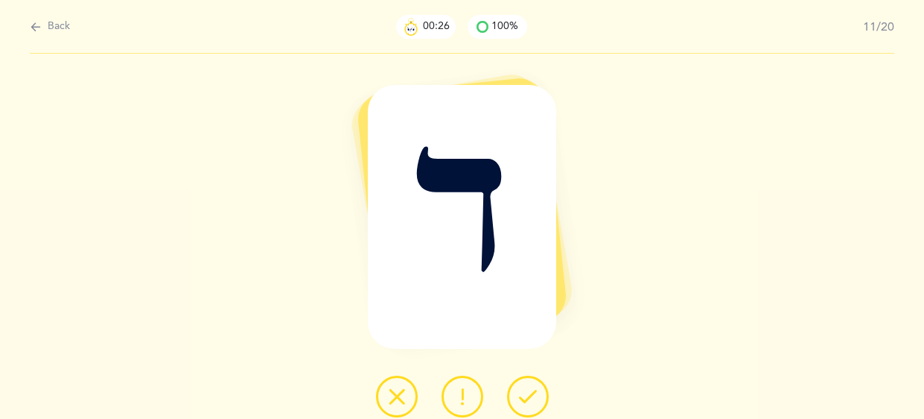
click at [529, 404] on icon at bounding box center [528, 396] width 18 height 18
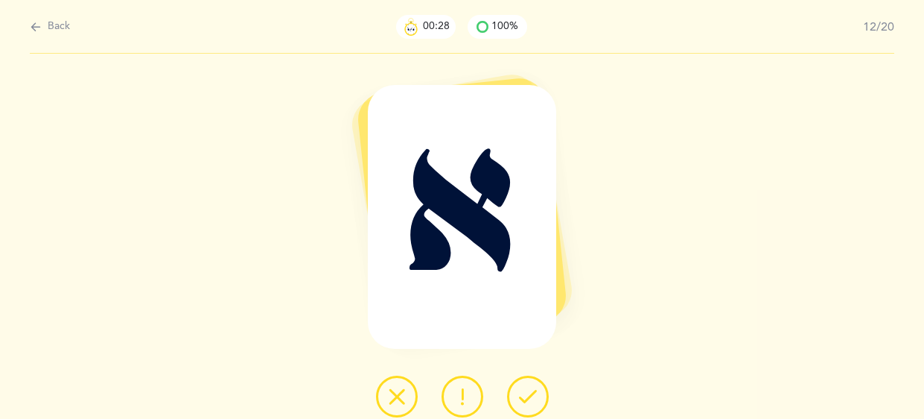
click at [529, 404] on icon at bounding box center [528, 396] width 18 height 18
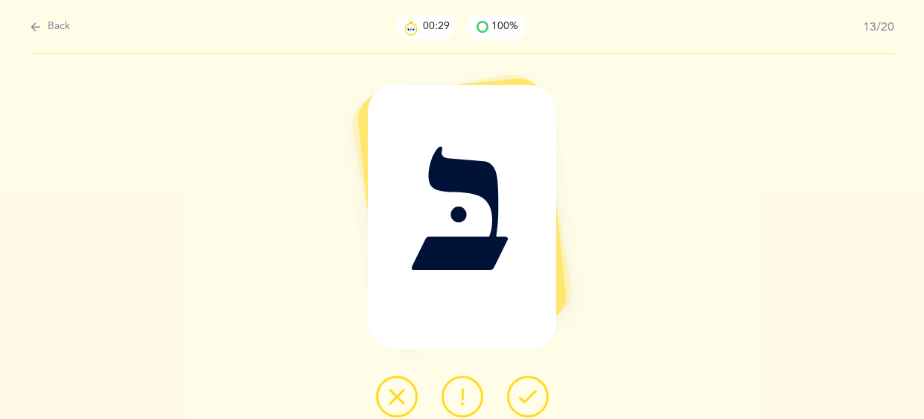
click at [529, 404] on icon at bounding box center [528, 396] width 18 height 18
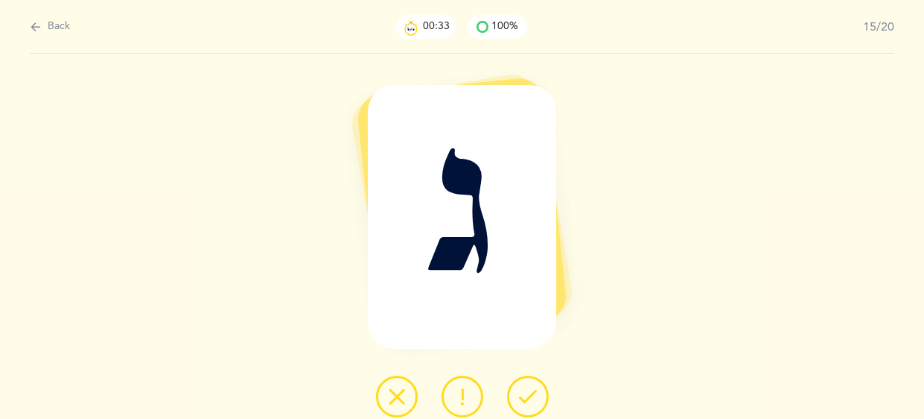
click at [529, 404] on icon at bounding box center [528, 396] width 18 height 18
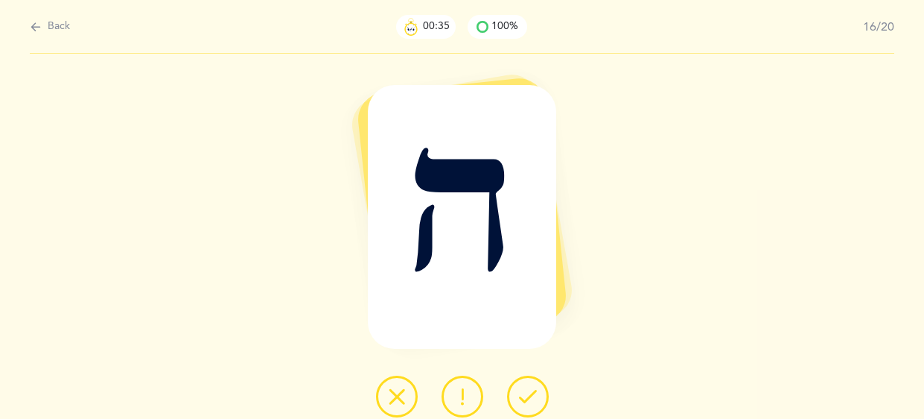
click at [529, 404] on icon at bounding box center [528, 396] width 18 height 18
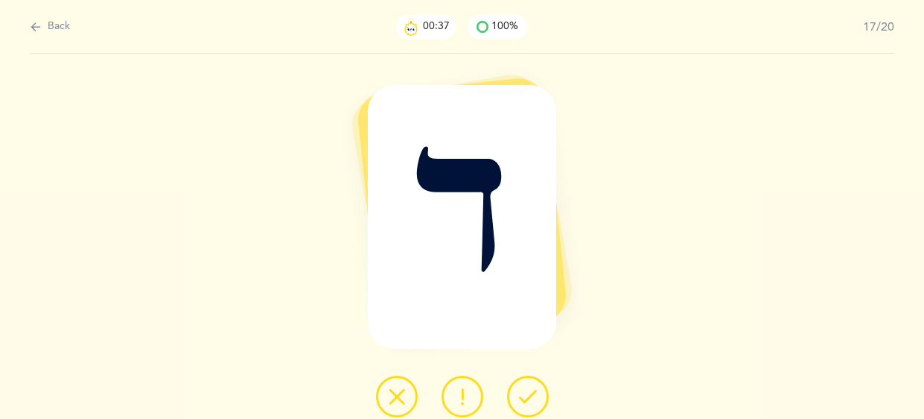
click at [529, 404] on icon at bounding box center [528, 396] width 18 height 18
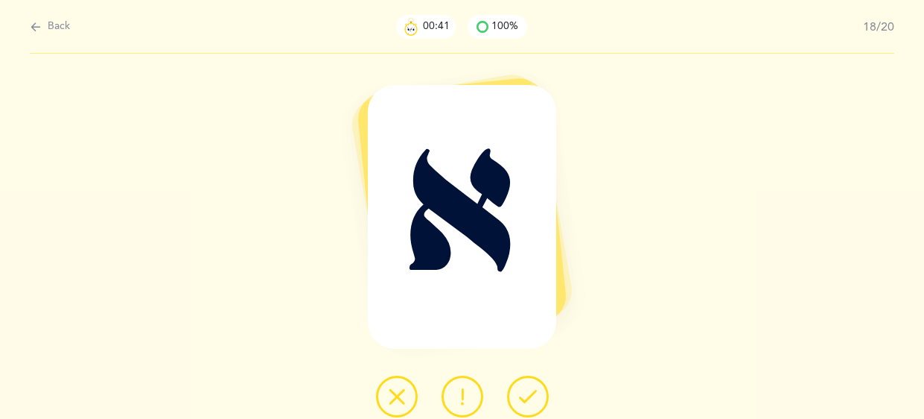
click at [529, 404] on icon at bounding box center [528, 396] width 18 height 18
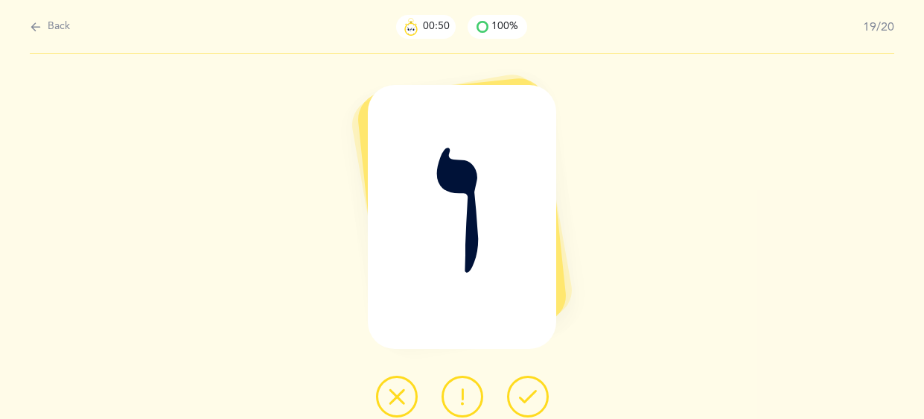
click at [529, 404] on icon at bounding box center [528, 396] width 18 height 18
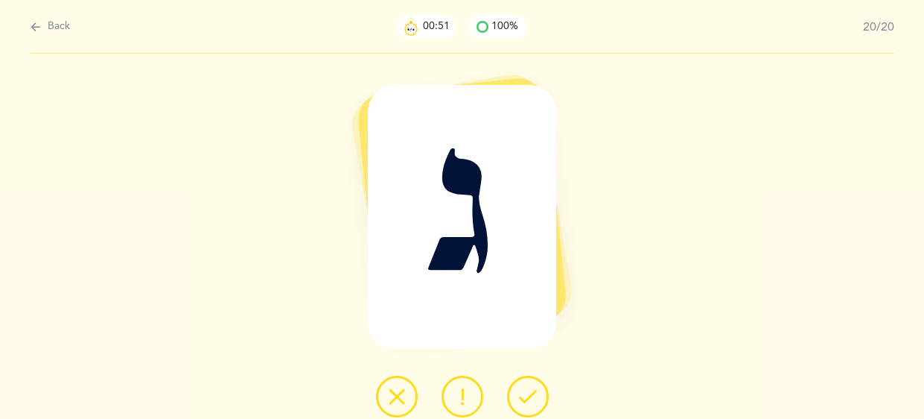
click at [529, 404] on icon at bounding box center [528, 396] width 18 height 18
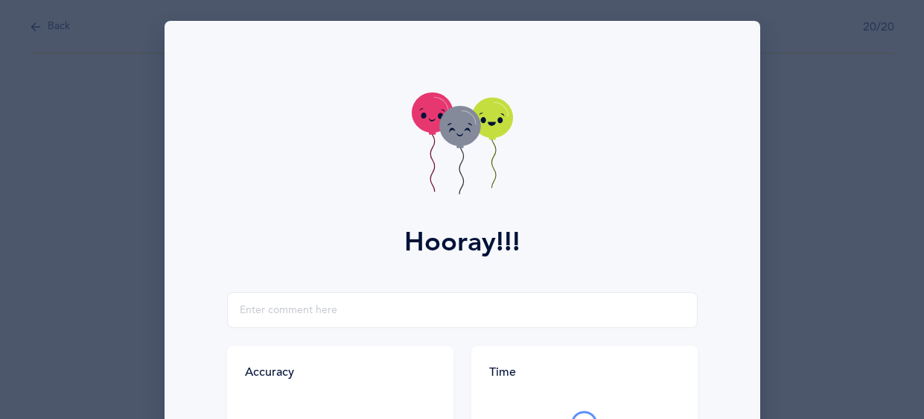
click at [468, 159] on icon at bounding box center [462, 145] width 101 height 106
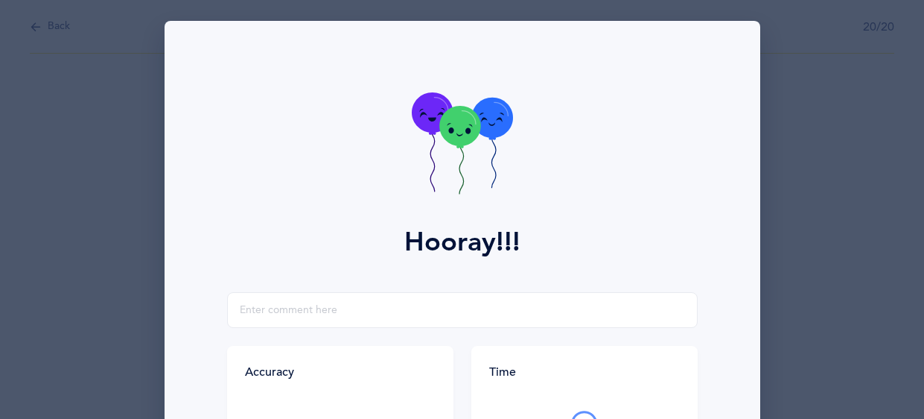
click at [468, 159] on icon at bounding box center [462, 145] width 101 height 106
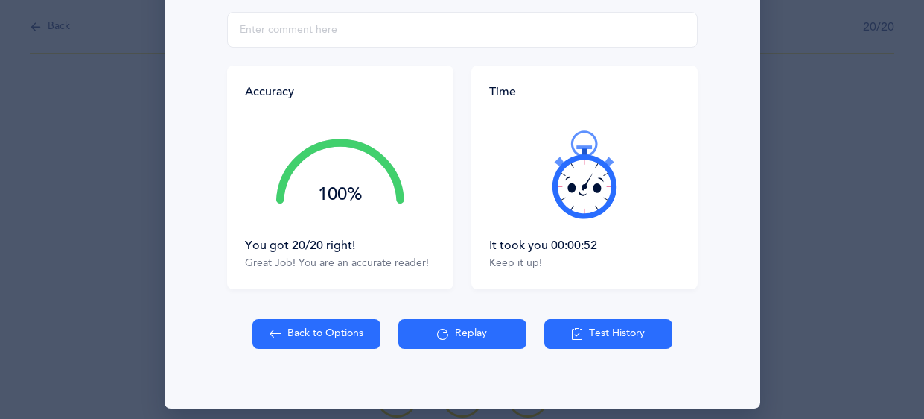
scroll to position [290, 0]
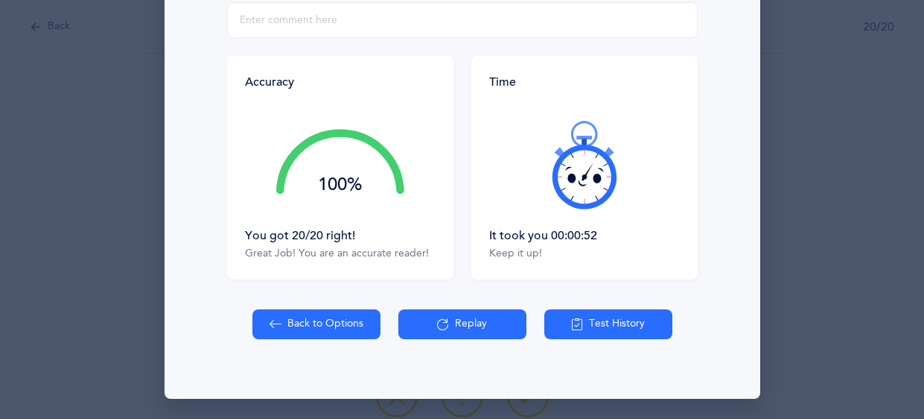
click at [282, 325] on button "Back to Options" at bounding box center [316, 324] width 128 height 30
select select "1"
select select "single"
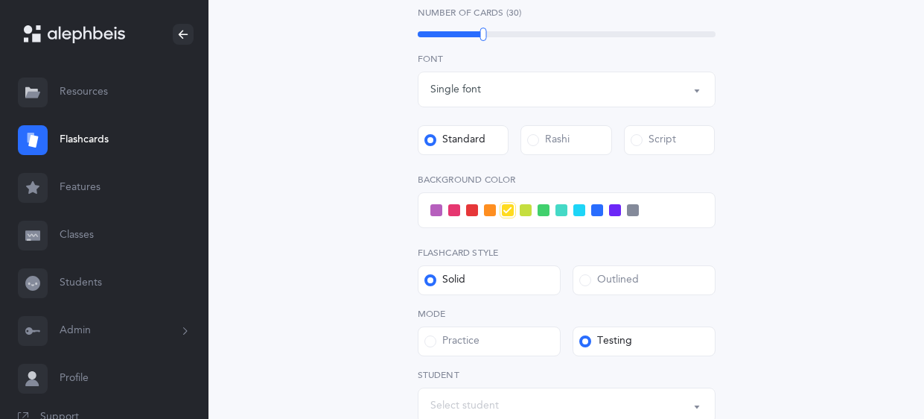
scroll to position [445, 0]
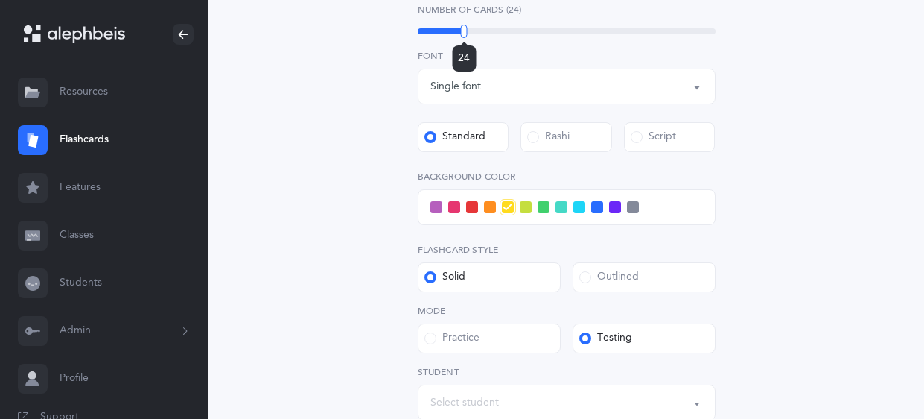
drag, startPoint x: 483, startPoint y: 31, endPoint x: 464, endPoint y: 31, distance: 18.6
click at [464, 31] on div at bounding box center [464, 31] width 7 height 13
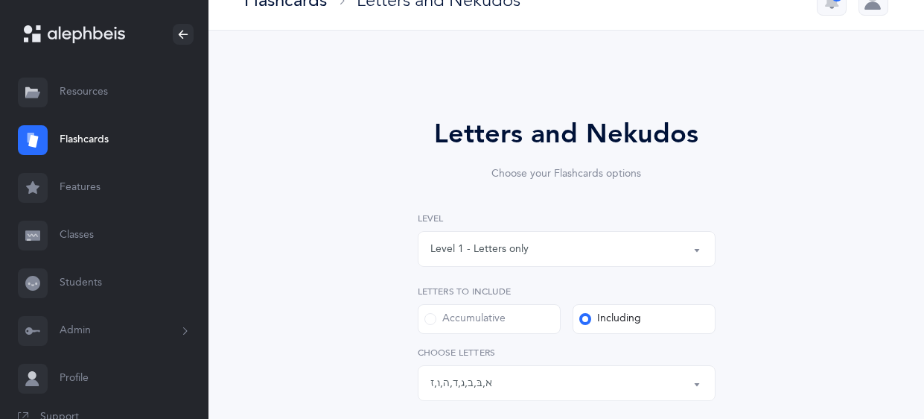
scroll to position [0, 0]
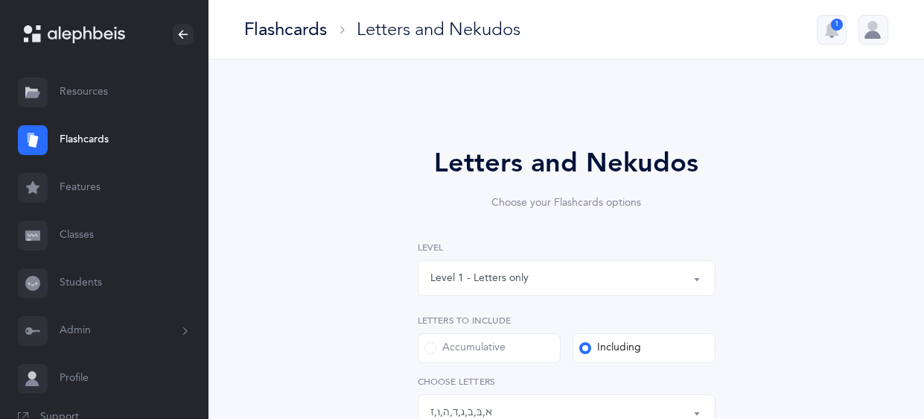
click at [75, 243] on link "Classes" at bounding box center [104, 235] width 209 height 48
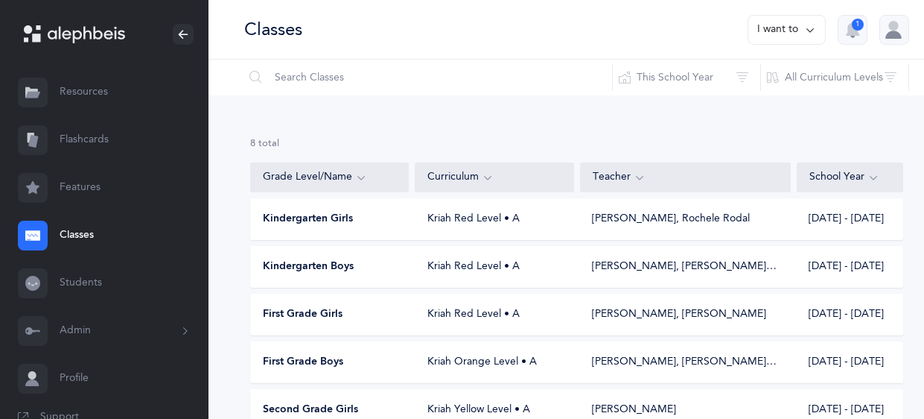
click at [515, 259] on div "Kriah Red Level • A" at bounding box center [495, 266] width 159 height 15
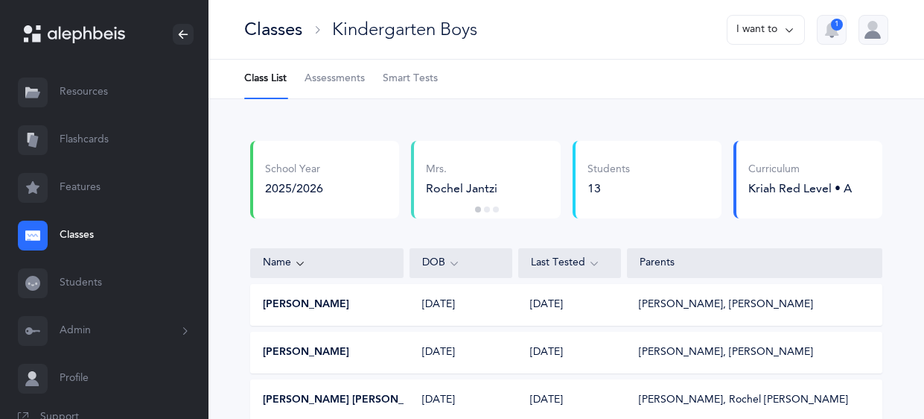
click at [435, 75] on span "Smart Tests" at bounding box center [410, 78] width 55 height 15
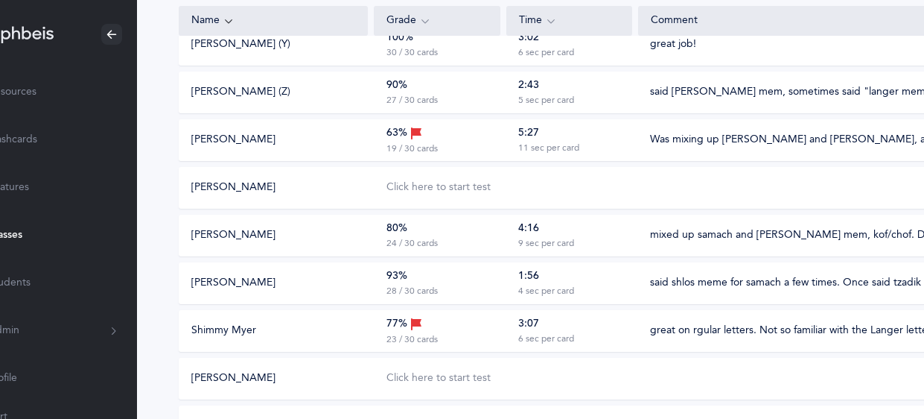
scroll to position [369, 0]
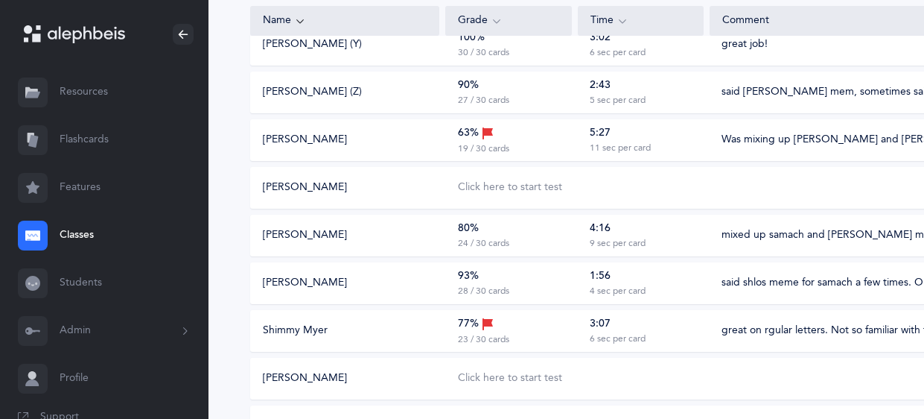
click at [302, 331] on button "Shimmy Myer" at bounding box center [295, 330] width 65 height 15
click at [694, 326] on div "3:07 6 sec per card" at bounding box center [641, 331] width 126 height 28
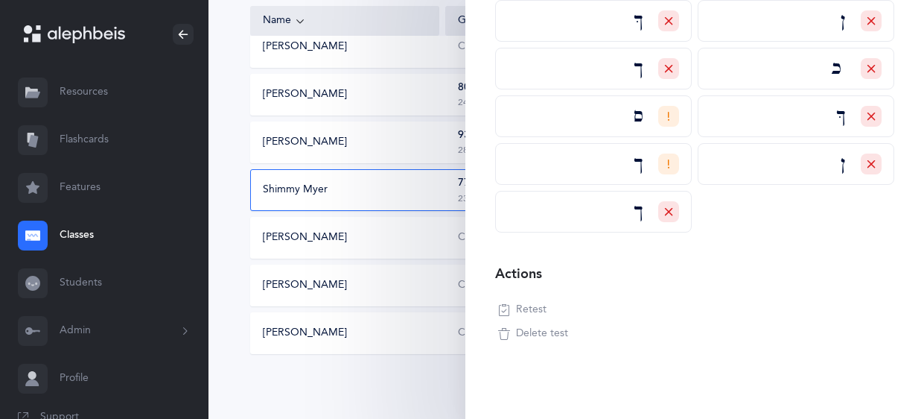
scroll to position [474, 0]
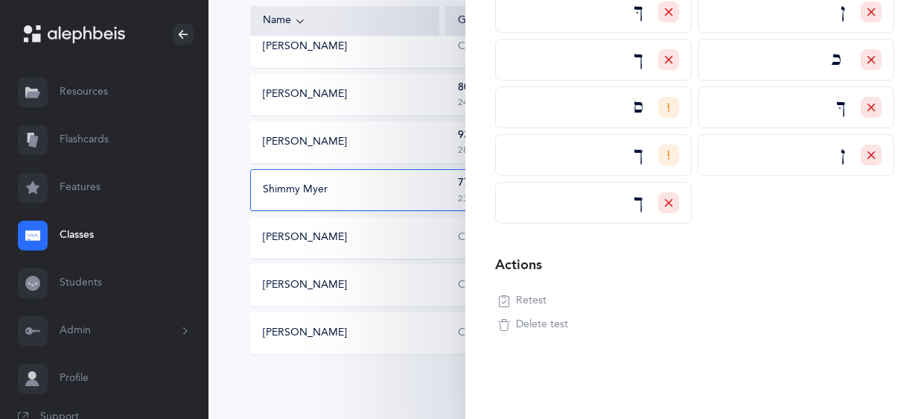
click at [536, 296] on span "Retest" at bounding box center [531, 300] width 31 height 15
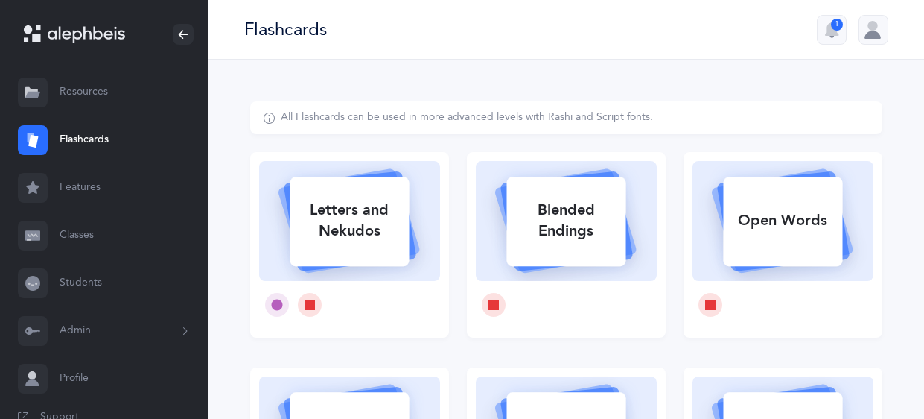
select select
select select "single"
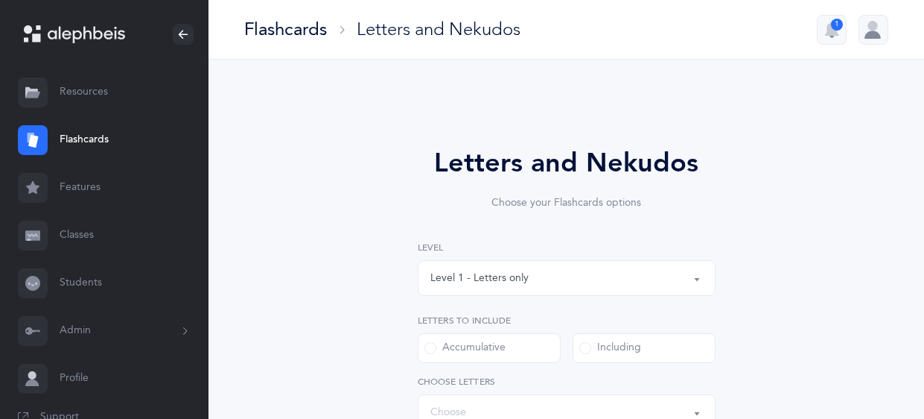
select select "82"
select select "14335"
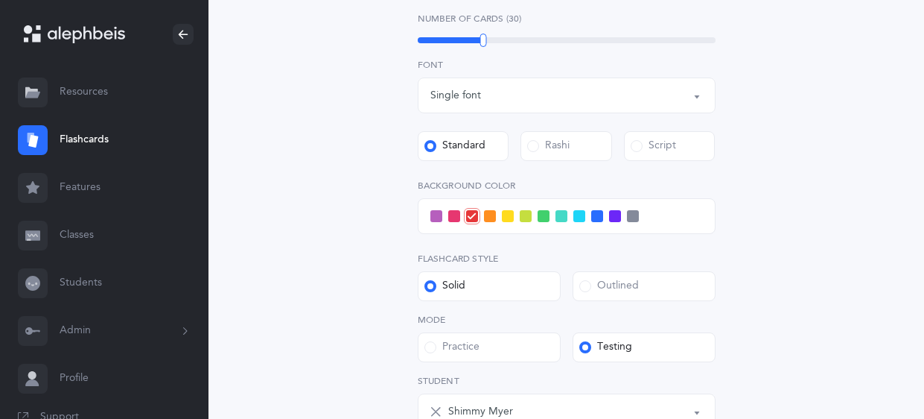
scroll to position [477, 0]
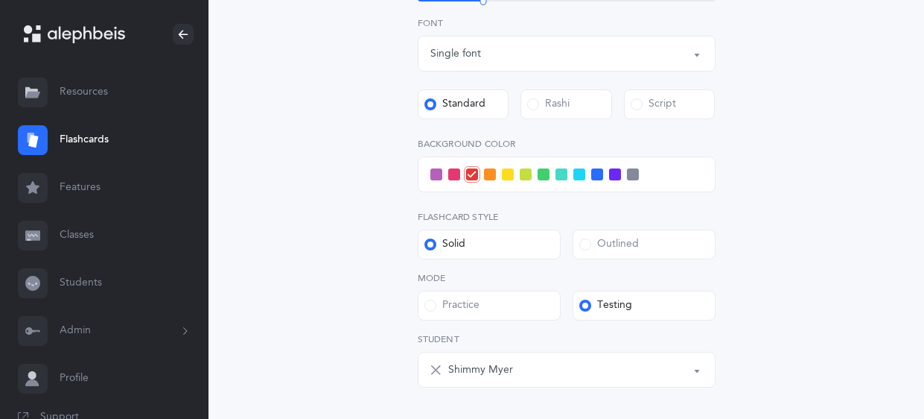
click at [880, 331] on div "Letters and Nekudos Choose your Flashcards options Level 1 - Letters only Level…" at bounding box center [567, 80] width 716 height 996
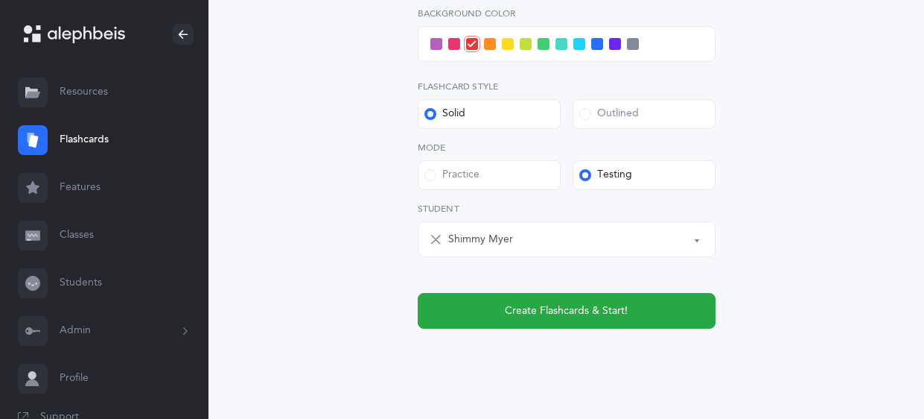
scroll to position [632, 0]
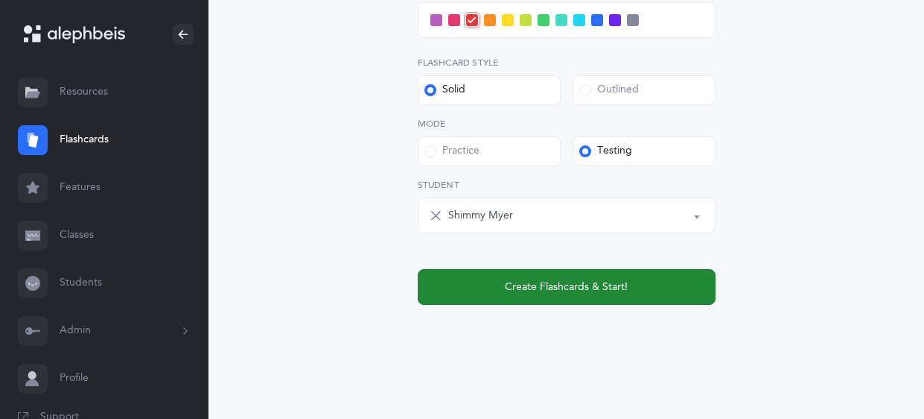
click at [643, 276] on button "Create Flashcards & Start!" at bounding box center [567, 287] width 298 height 36
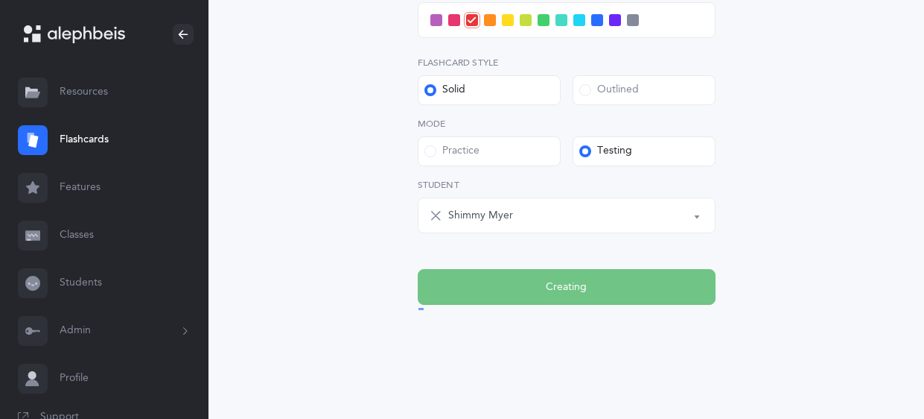
scroll to position [0, 0]
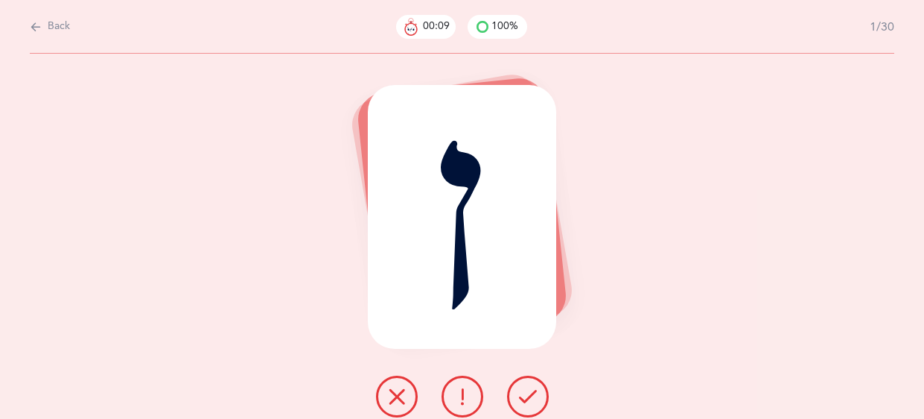
click at [516, 394] on button at bounding box center [528, 396] width 42 height 42
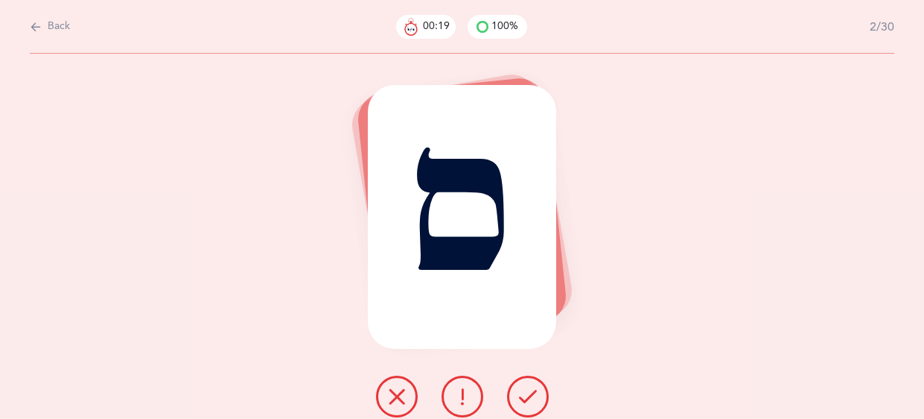
click at [397, 389] on icon at bounding box center [397, 396] width 18 height 18
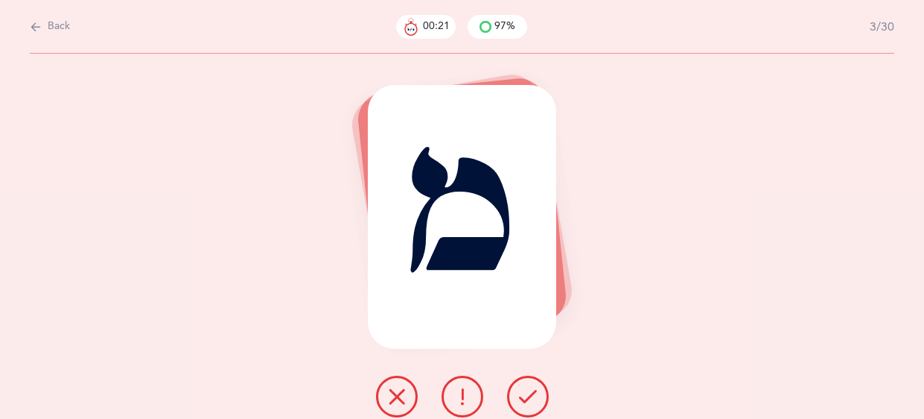
click at [519, 404] on icon at bounding box center [528, 396] width 18 height 18
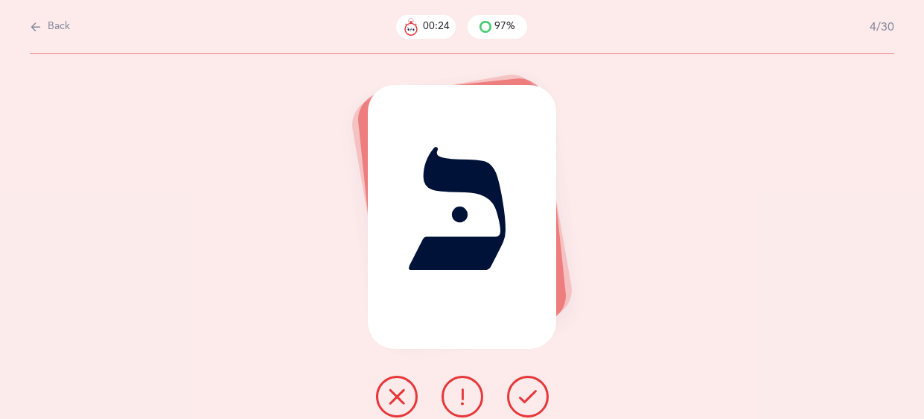
click at [519, 404] on icon at bounding box center [528, 396] width 18 height 18
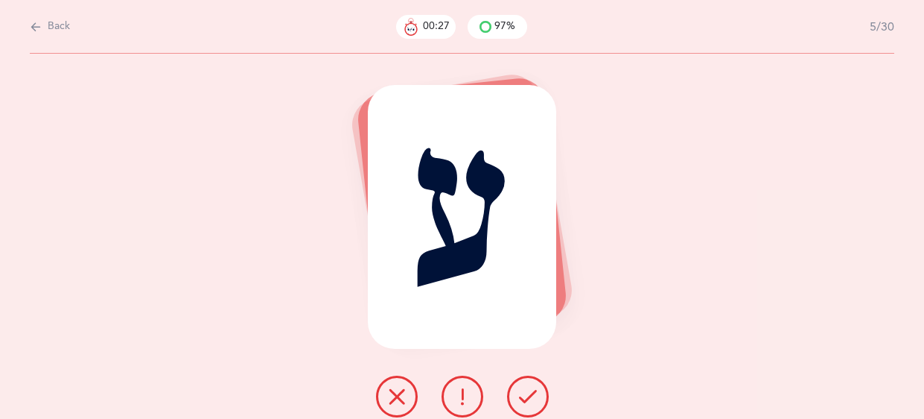
click at [519, 404] on icon at bounding box center [528, 396] width 18 height 18
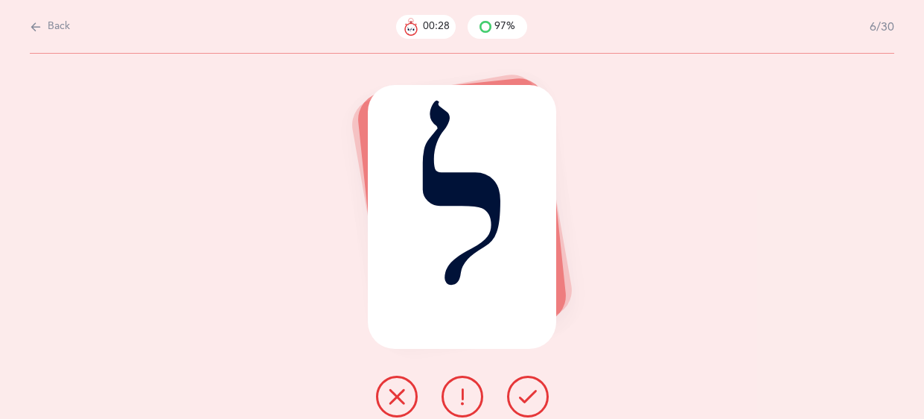
click at [519, 404] on icon at bounding box center [528, 396] width 18 height 18
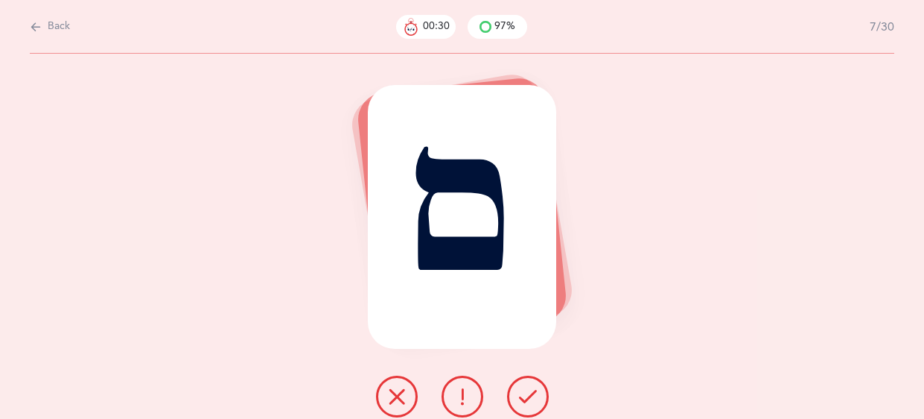
click at [519, 404] on icon at bounding box center [528, 396] width 18 height 18
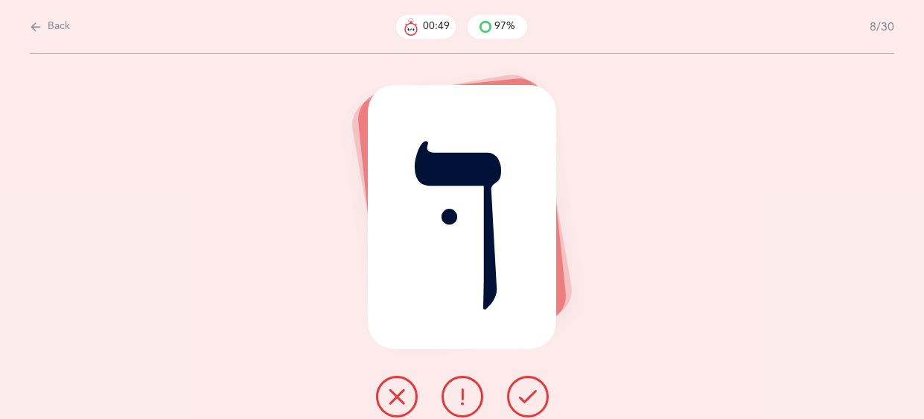
click at [392, 392] on icon at bounding box center [397, 396] width 18 height 18
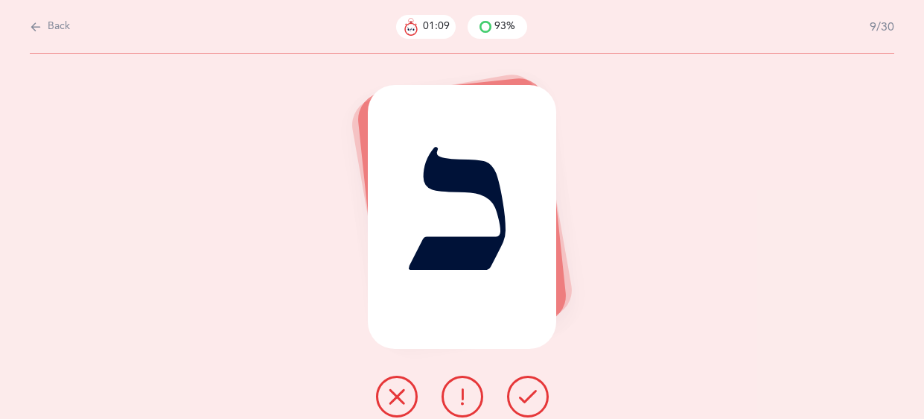
click at [395, 381] on button at bounding box center [397, 396] width 42 height 42
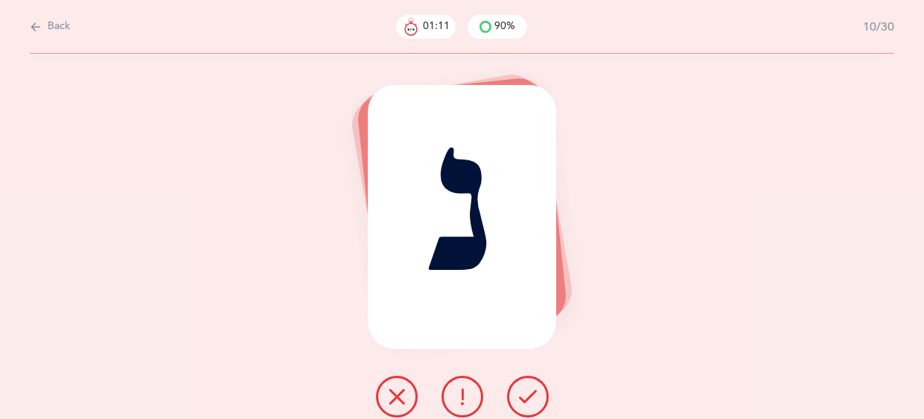
click at [528, 395] on icon at bounding box center [528, 396] width 18 height 18
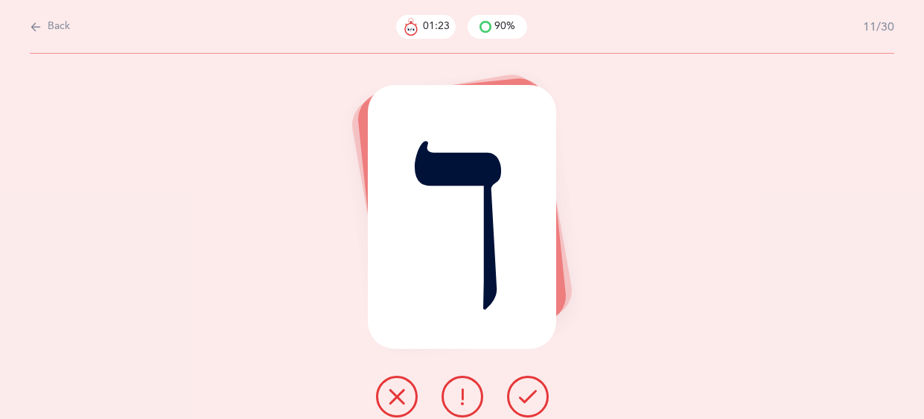
click at [398, 394] on icon at bounding box center [397, 396] width 18 height 18
click at [532, 405] on button at bounding box center [528, 396] width 42 height 42
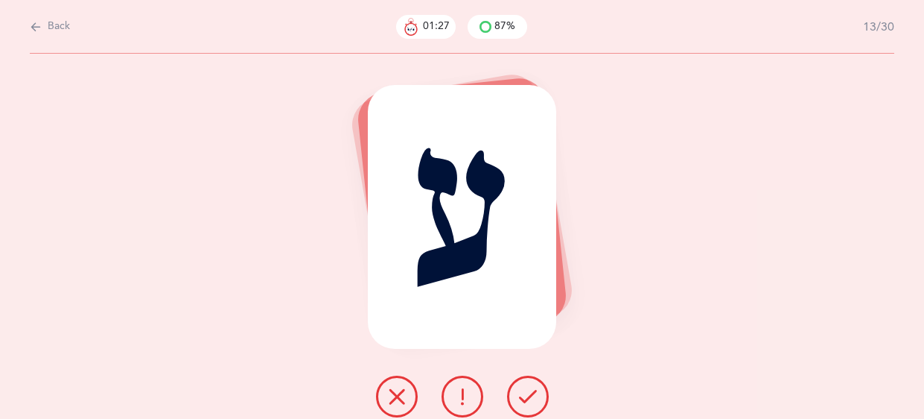
click at [532, 405] on button at bounding box center [528, 396] width 42 height 42
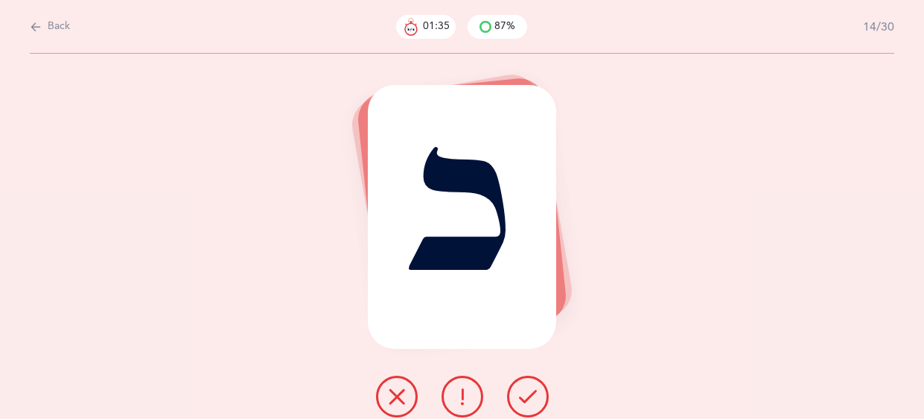
click at [532, 405] on button at bounding box center [528, 396] width 42 height 42
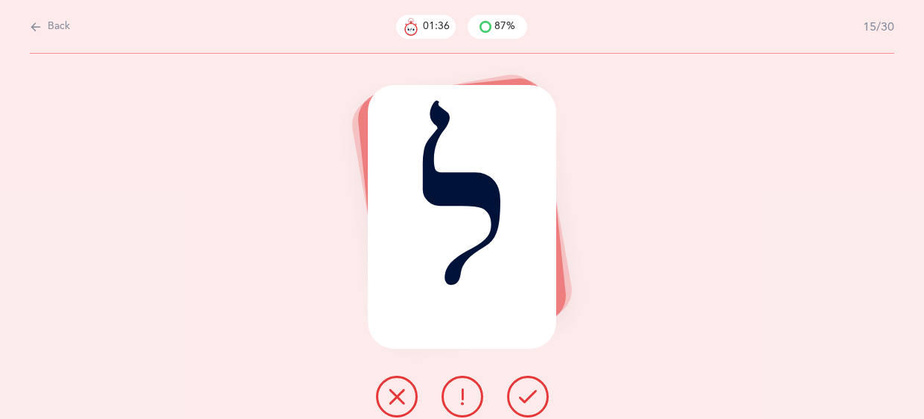
click at [532, 405] on button at bounding box center [528, 396] width 42 height 42
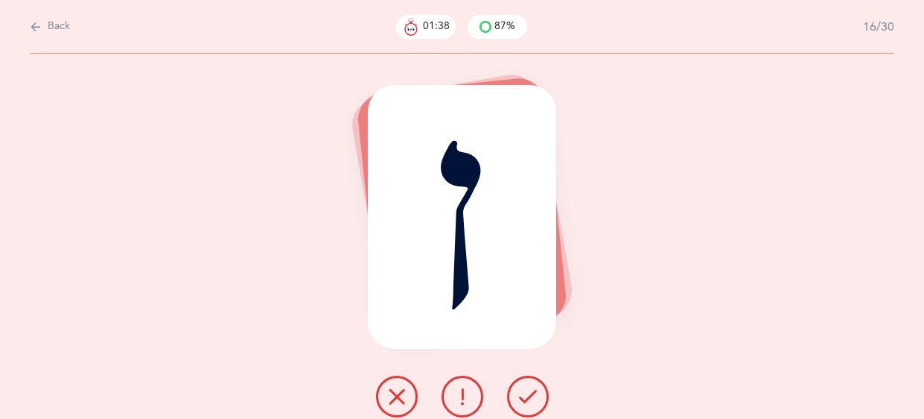
click at [532, 405] on button at bounding box center [528, 396] width 42 height 42
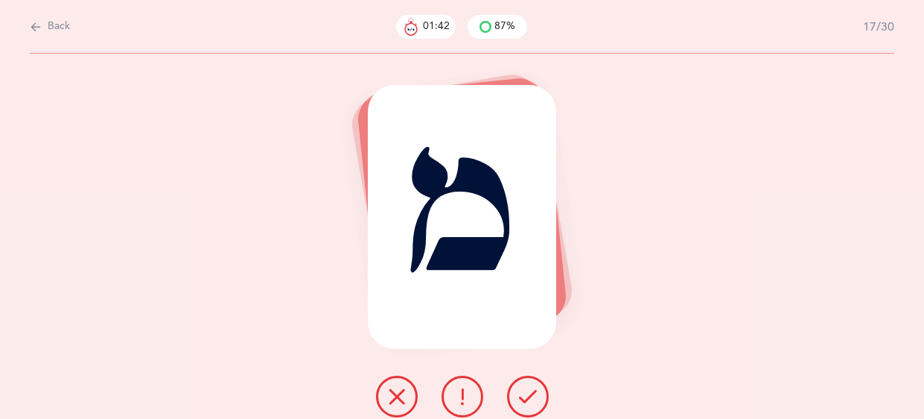
click at [532, 405] on button at bounding box center [528, 396] width 42 height 42
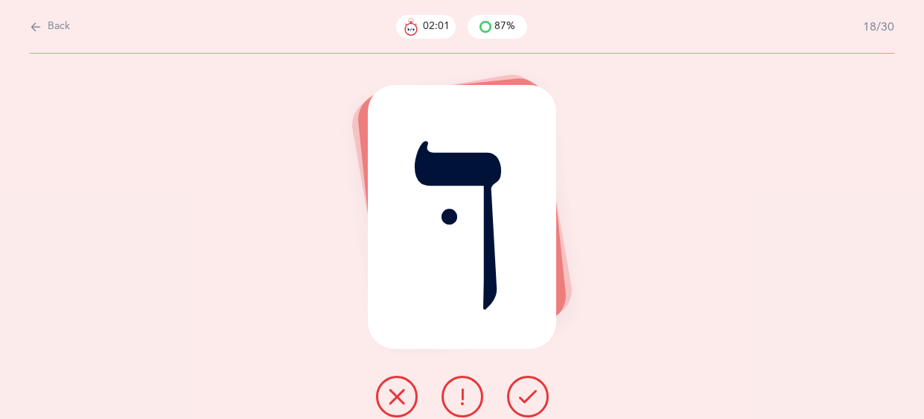
click at [407, 399] on button at bounding box center [397, 396] width 42 height 42
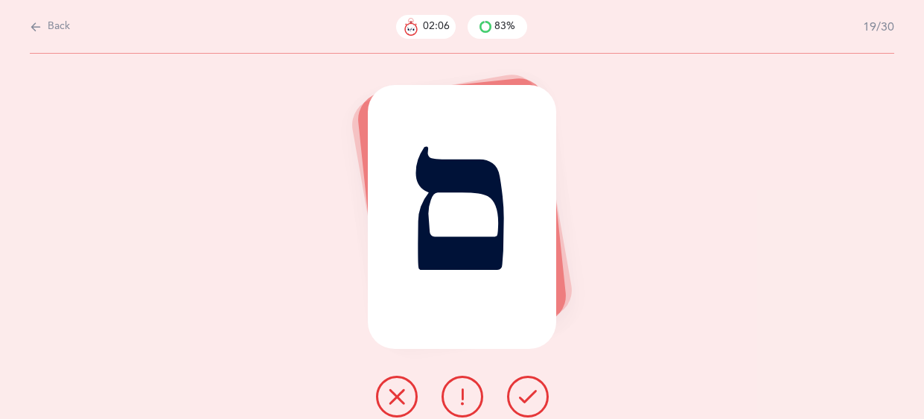
click at [517, 398] on button at bounding box center [528, 396] width 42 height 42
click at [398, 392] on icon at bounding box center [397, 396] width 18 height 18
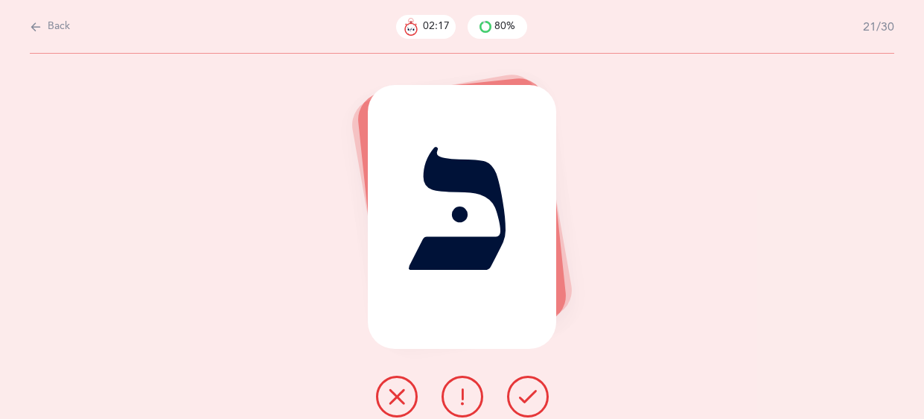
click at [526, 392] on icon at bounding box center [528, 396] width 18 height 18
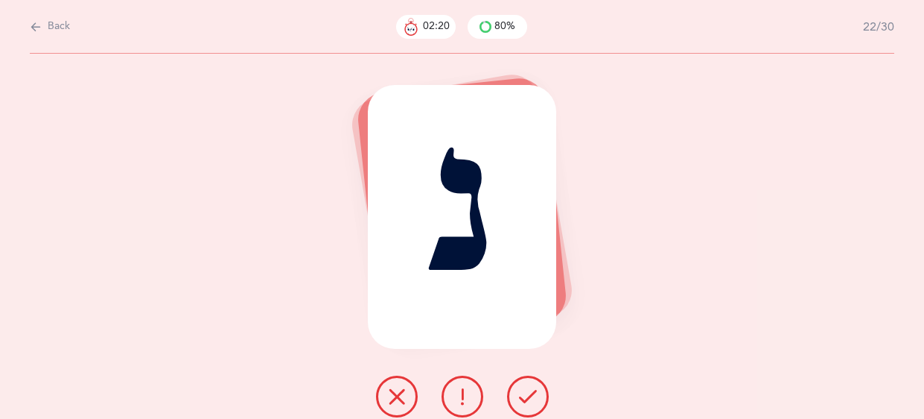
click at [526, 392] on icon at bounding box center [528, 396] width 18 height 18
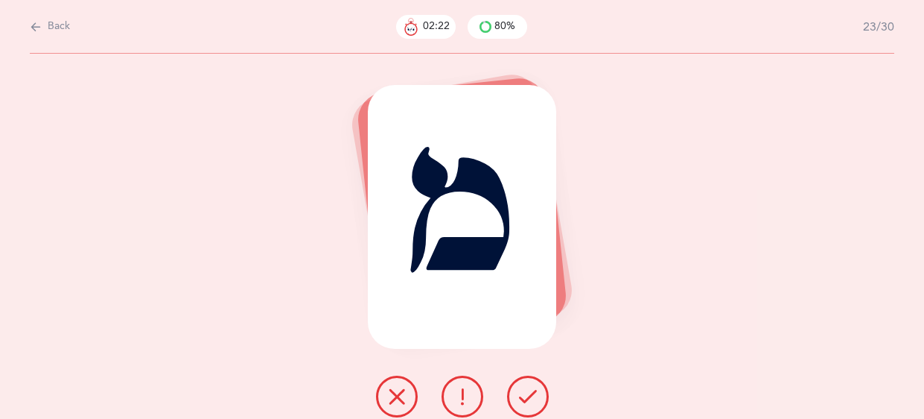
click at [526, 392] on icon at bounding box center [528, 396] width 18 height 18
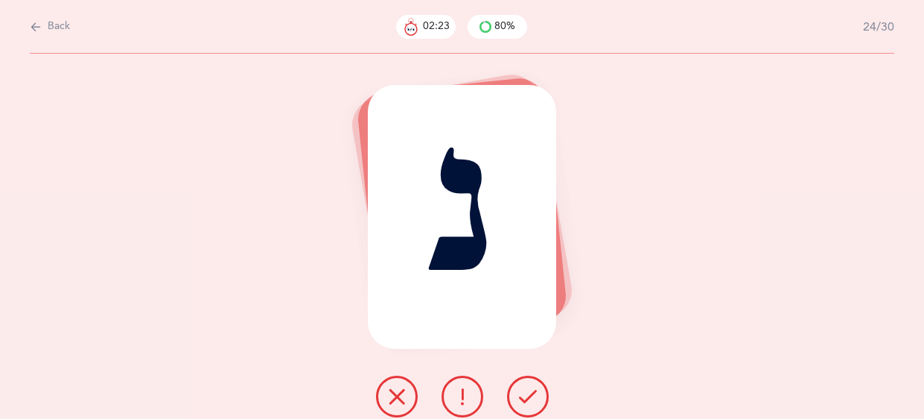
click at [526, 392] on icon at bounding box center [528, 396] width 18 height 18
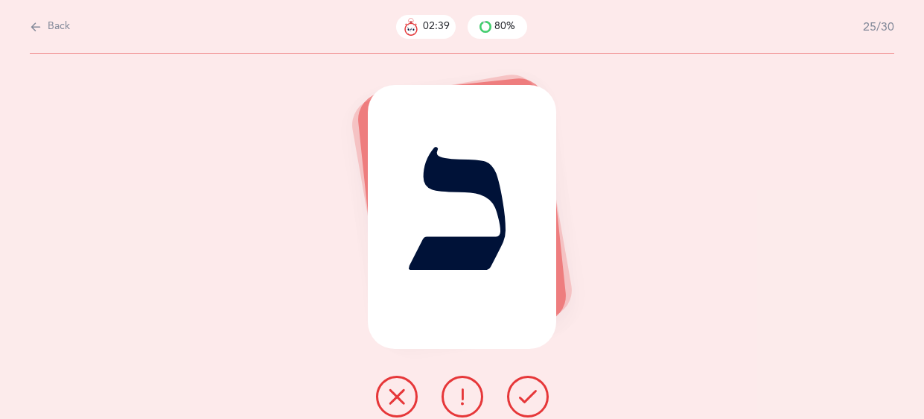
click at [526, 392] on icon at bounding box center [528, 396] width 18 height 18
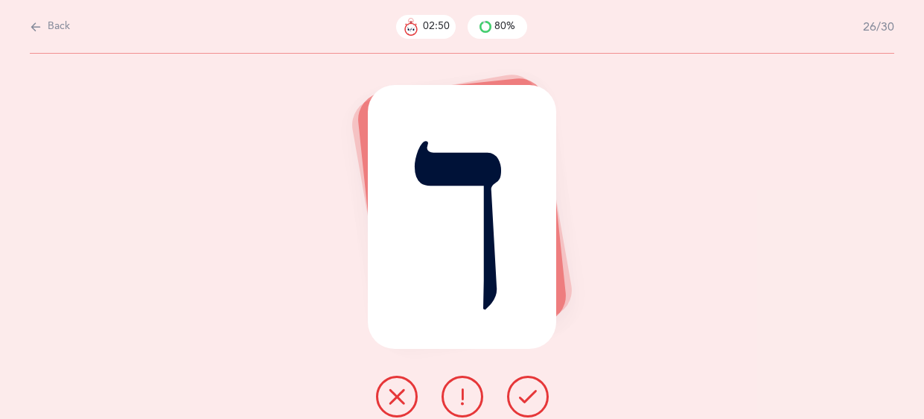
click at [471, 393] on button at bounding box center [463, 396] width 42 height 42
click at [391, 396] on icon at bounding box center [397, 396] width 18 height 18
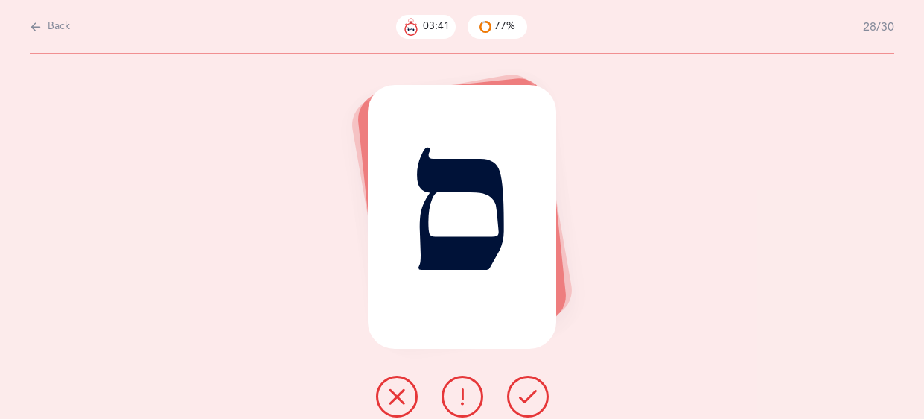
click at [407, 399] on button at bounding box center [397, 396] width 42 height 42
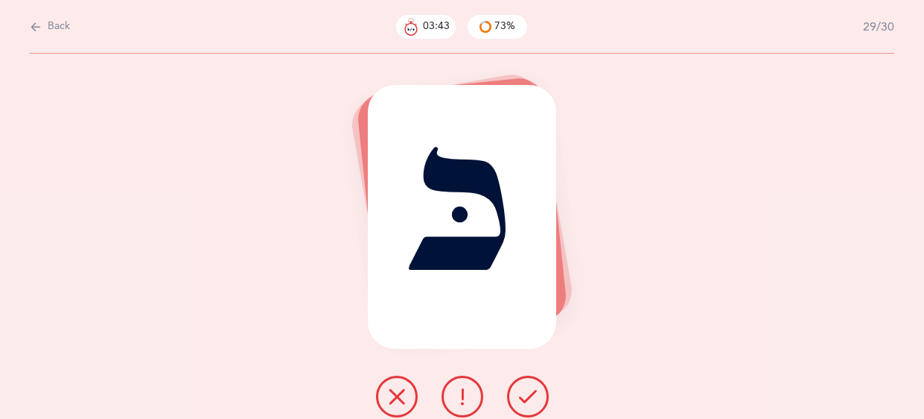
click at [523, 398] on icon at bounding box center [528, 396] width 18 height 18
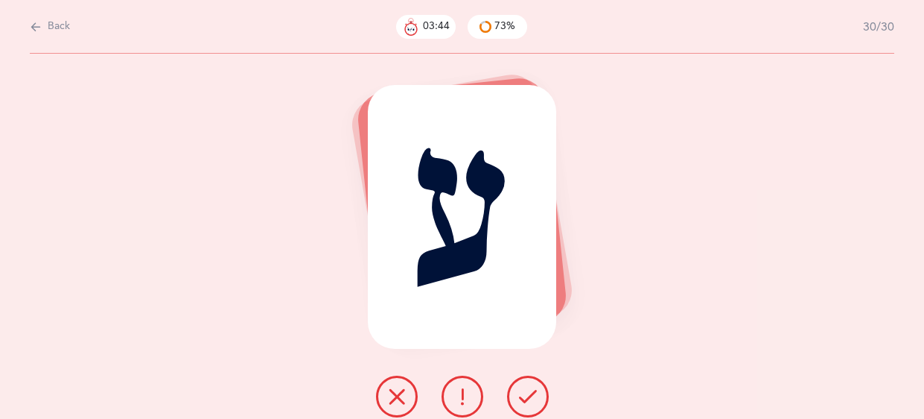
click at [523, 398] on icon at bounding box center [528, 396] width 18 height 18
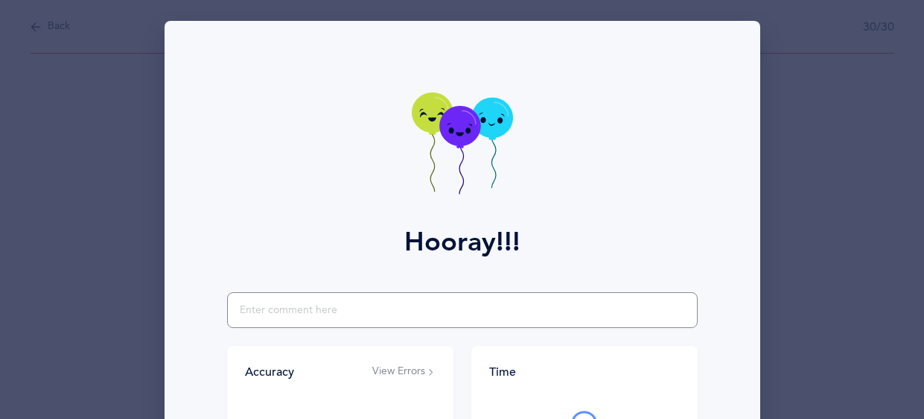
click at [402, 310] on input "text" at bounding box center [462, 310] width 471 height 36
click at [469, 125] on icon at bounding box center [459, 126] width 41 height 40
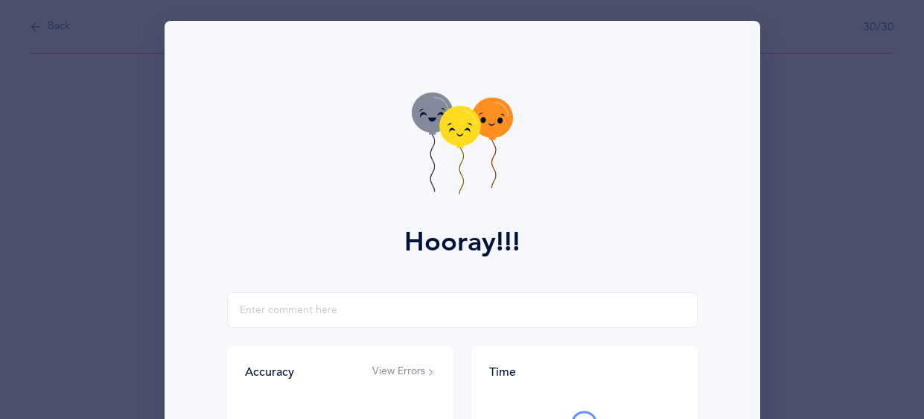
click at [469, 125] on icon at bounding box center [459, 126] width 41 height 40
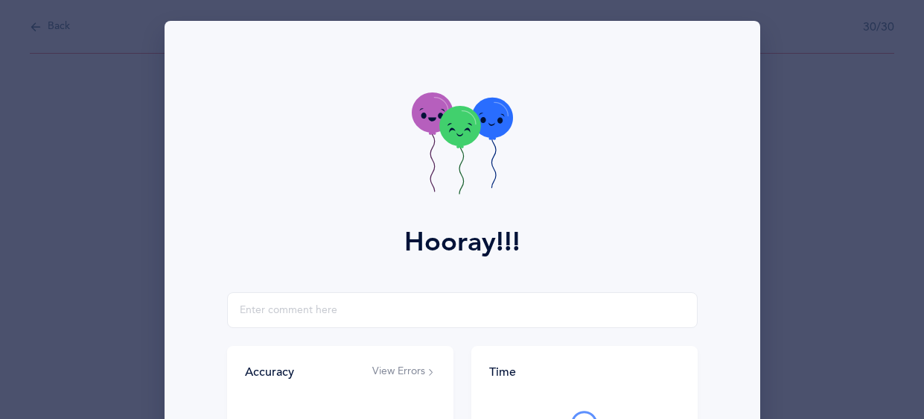
click at [469, 125] on icon at bounding box center [459, 126] width 41 height 40
click at [469, 125] on g at bounding box center [459, 150] width 41 height 88
click at [469, 125] on icon at bounding box center [459, 126] width 41 height 40
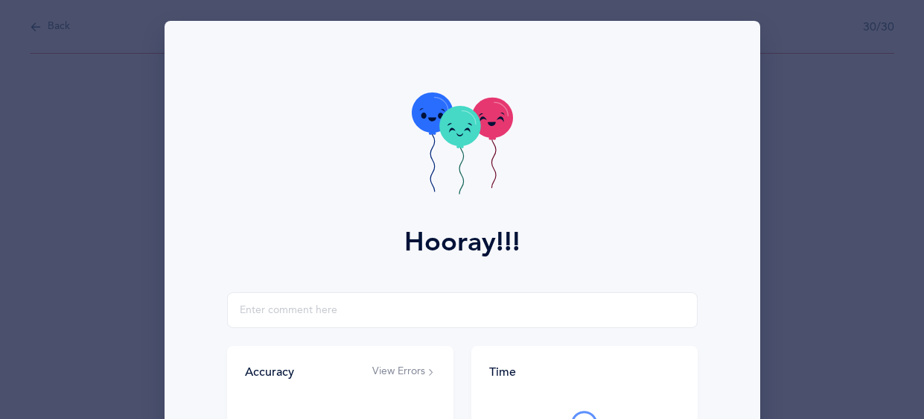
click at [469, 125] on icon at bounding box center [459, 126] width 41 height 40
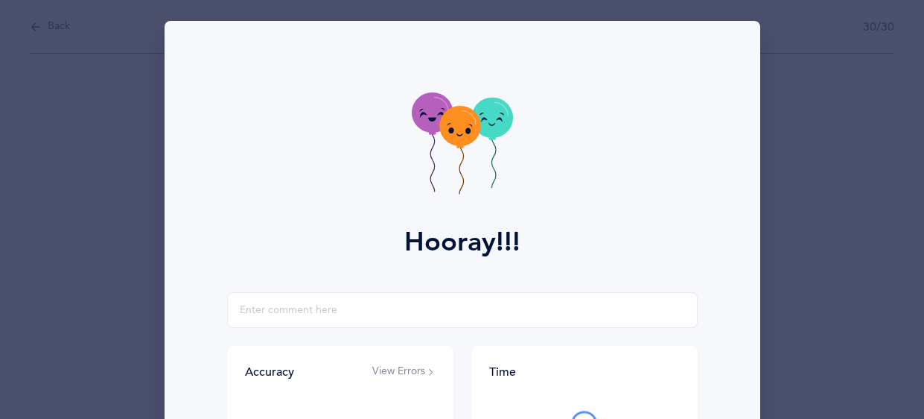
click at [469, 125] on icon at bounding box center [459, 126] width 41 height 40
click at [469, 125] on g at bounding box center [459, 150] width 41 height 88
click at [469, 125] on icon at bounding box center [459, 126] width 41 height 40
click at [395, 299] on input "text" at bounding box center [462, 310] width 471 height 36
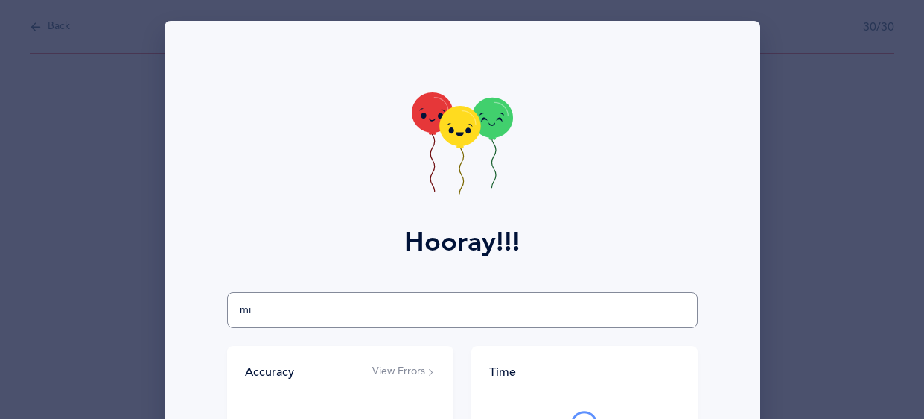
type input "m"
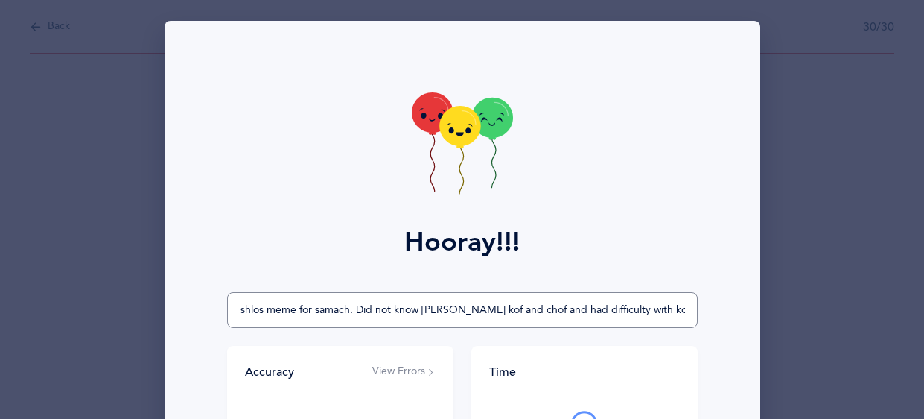
scroll to position [0, 24]
type input "said shlos meme for samach. Did not know Langer kof and chof and had difficulty…"
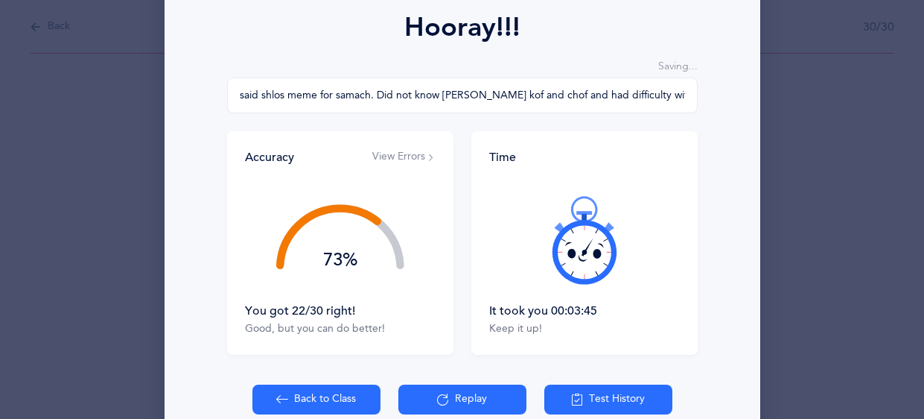
scroll to position [290, 0]
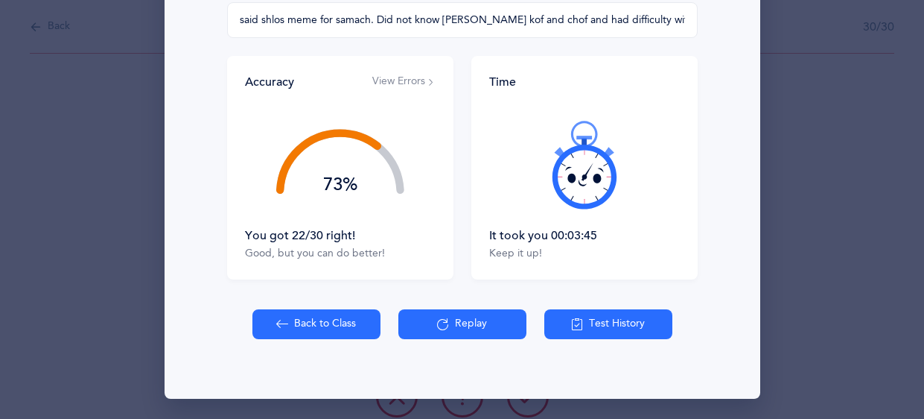
click at [343, 319] on button "Back to Class" at bounding box center [316, 324] width 128 height 30
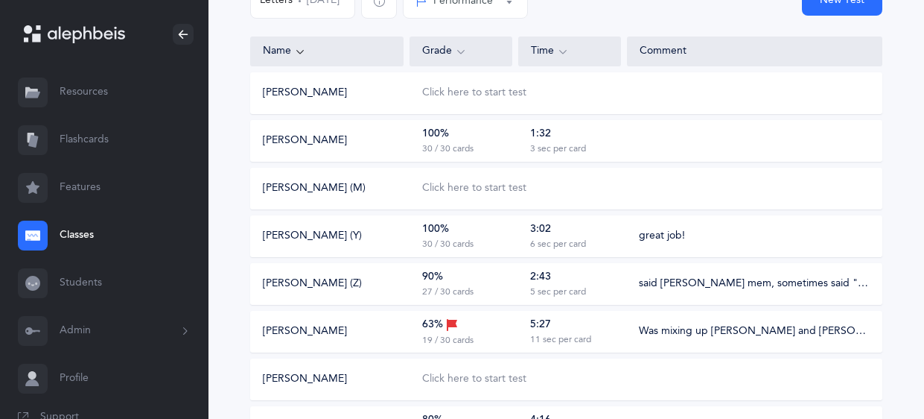
scroll to position [176, 0]
